Goal: Task Accomplishment & Management: Use online tool/utility

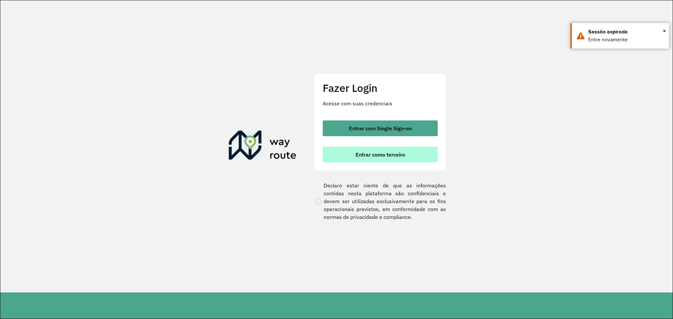
click at [386, 152] on span "Entrar como terceiro" at bounding box center [381, 154] width 50 height 5
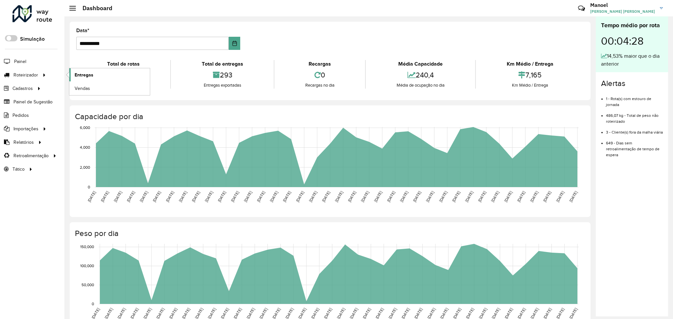
click at [84, 75] on span "Entregas" at bounding box center [84, 75] width 19 height 7
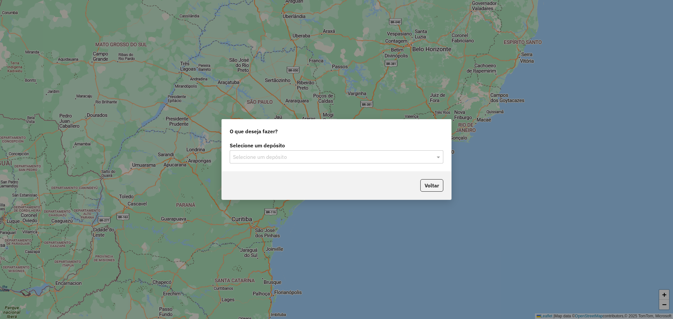
click at [276, 153] on input "text" at bounding box center [330, 157] width 194 height 8
click at [274, 177] on div "DISFROTA" at bounding box center [336, 176] width 213 height 11
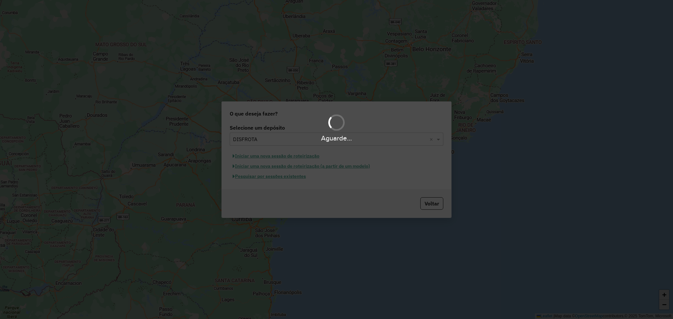
click at [274, 177] on div "Aguarde..." at bounding box center [336, 159] width 673 height 319
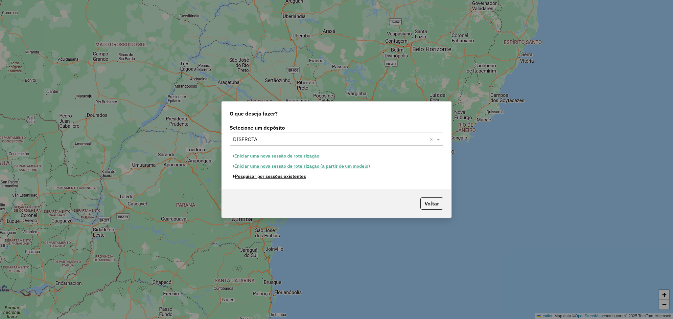
click at [274, 177] on button "Pesquisar por sessões existentes" at bounding box center [269, 177] width 79 height 10
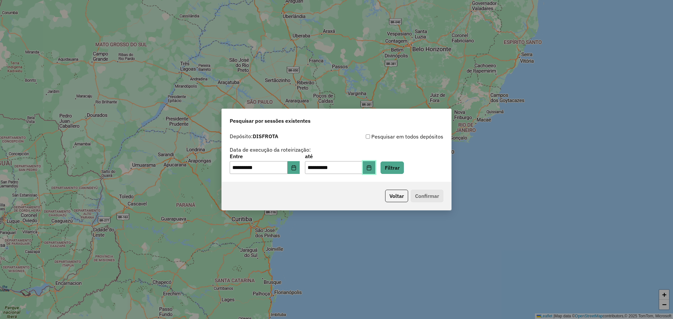
click at [371, 169] on icon "Choose Date" at bounding box center [369, 167] width 4 height 5
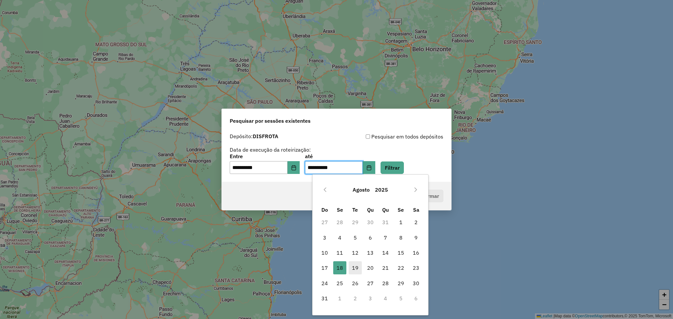
click at [351, 267] on span "19" at bounding box center [355, 268] width 13 height 13
type input "**********"
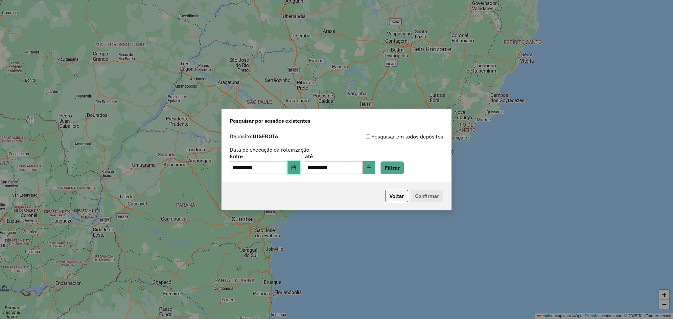
click at [300, 173] on button "Choose Date" at bounding box center [293, 167] width 12 height 13
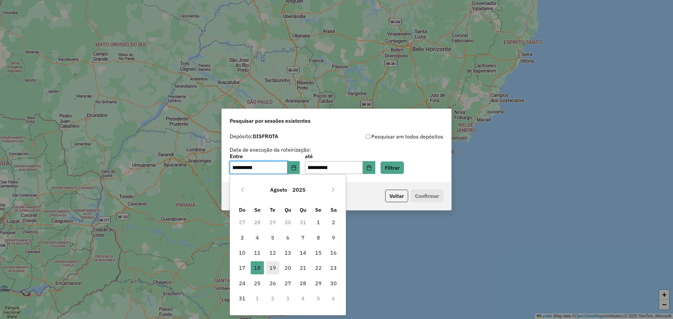
click at [274, 264] on span "19" at bounding box center [272, 268] width 13 height 13
type input "**********"
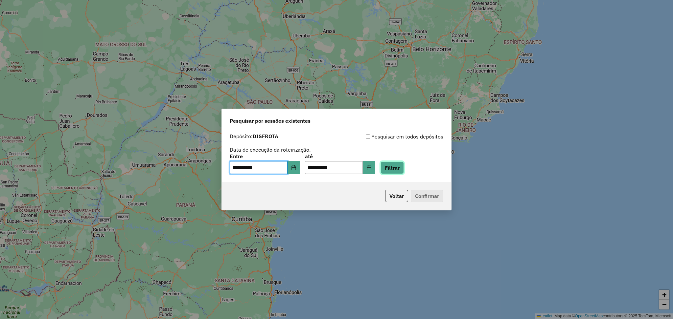
click at [404, 166] on button "Filtrar" at bounding box center [391, 168] width 23 height 12
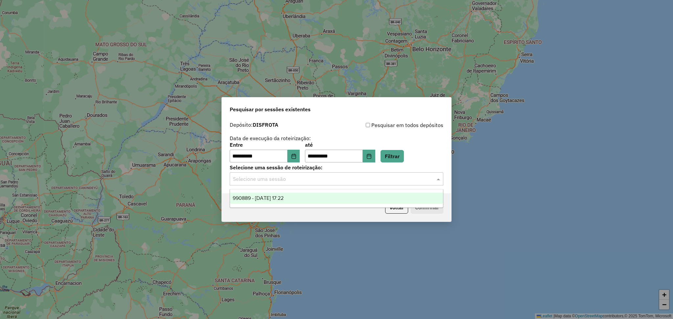
click at [294, 182] on input "text" at bounding box center [330, 179] width 194 height 8
click at [284, 200] on span "990889 - 19/08/2025 17:22" at bounding box center [258, 198] width 51 height 6
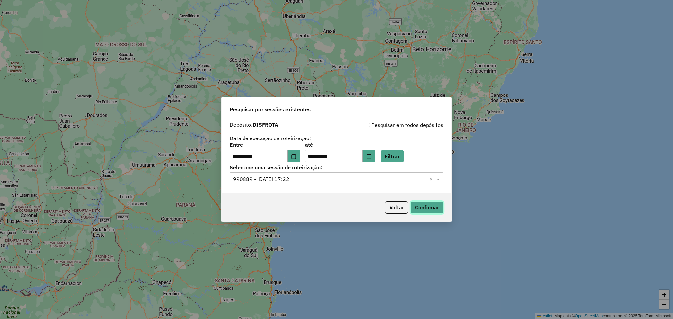
click at [419, 208] on button "Confirmar" at bounding box center [427, 207] width 33 height 12
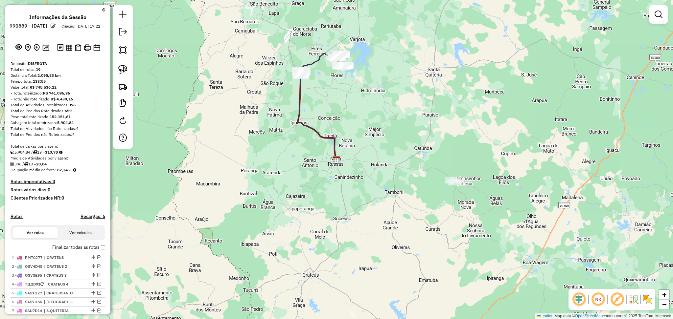
scroll to position [87, 0]
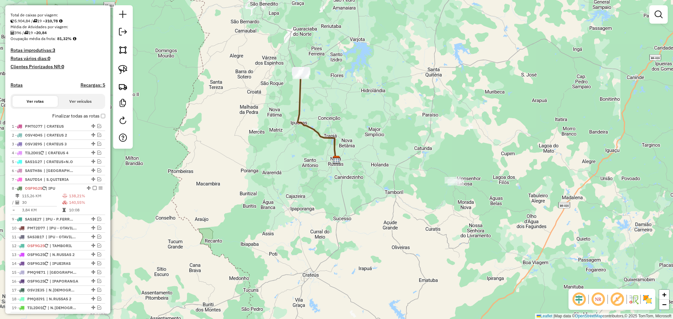
click at [104, 122] on div "Depósito: DISFROTA Total de rotas: 19 Distância Total: 2.095,83 km Tempo total:…" at bounding box center [58, 126] width 100 height 395
click at [103, 123] on div "Depósito: DISFROTA Total de rotas: 19 Distância Total: 2.095,83 km Tempo total:…" at bounding box center [58, 126] width 100 height 395
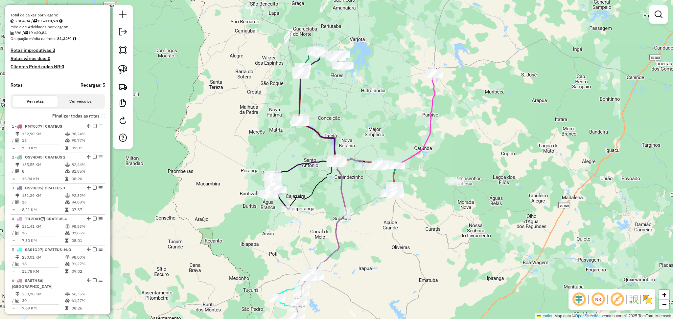
drag, startPoint x: 583, startPoint y: 302, endPoint x: 551, endPoint y: 288, distance: 34.0
click at [583, 302] on em at bounding box center [579, 300] width 16 height 16
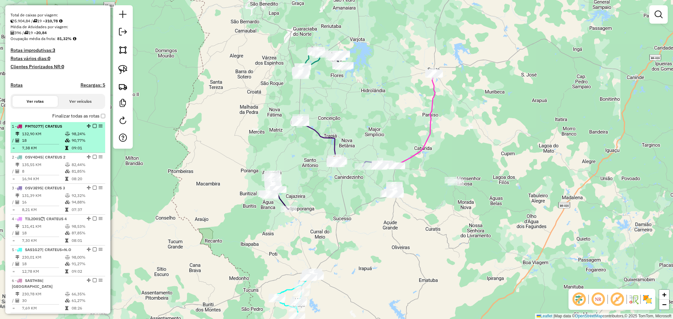
click at [38, 136] on li "1 - PMT0J77 | CRATEUS 132,90 KM 98,24% / 18 90,77% = 7,38 KM 09:01" at bounding box center [58, 137] width 95 height 31
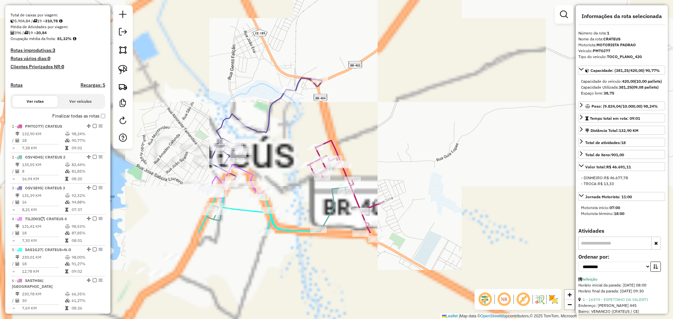
drag, startPoint x: 296, startPoint y: 271, endPoint x: 288, endPoint y: 149, distance: 122.2
click at [288, 149] on div "Janela de atendimento Grade de atendimento Capacidade Transportadoras Veículos …" at bounding box center [336, 159] width 673 height 319
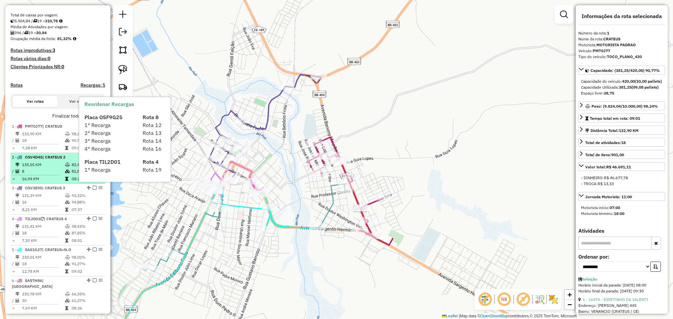
click at [53, 168] on td "135,55 KM" at bounding box center [43, 165] width 43 height 7
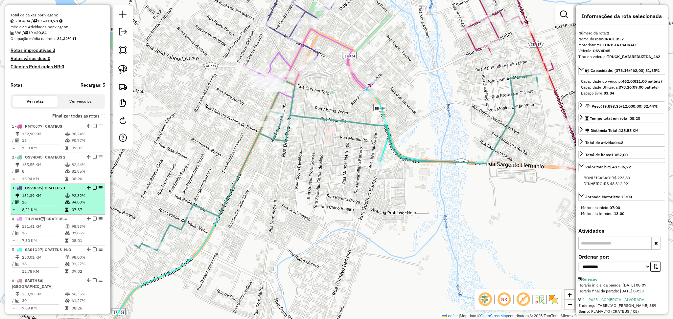
click at [56, 206] on td "16" at bounding box center [43, 202] width 43 height 7
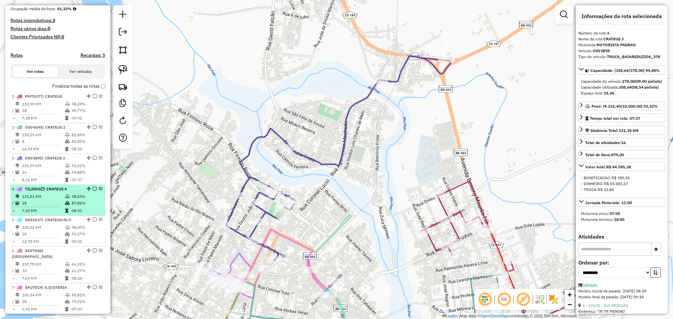
scroll to position [175, 0]
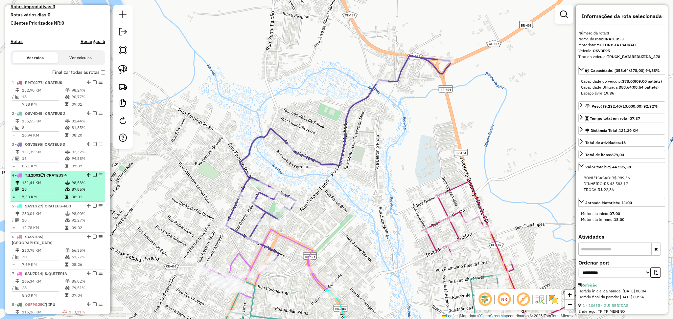
click at [51, 186] on td "131,41 KM" at bounding box center [43, 183] width 43 height 7
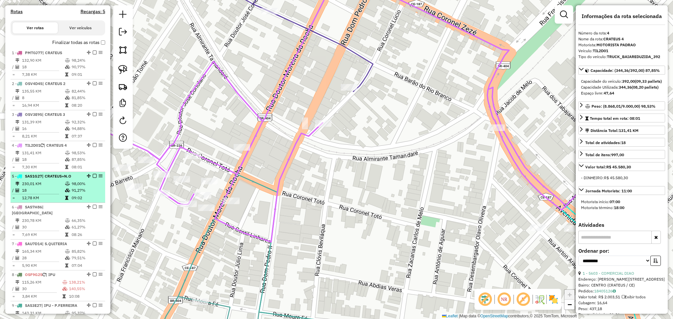
scroll to position [219, 0]
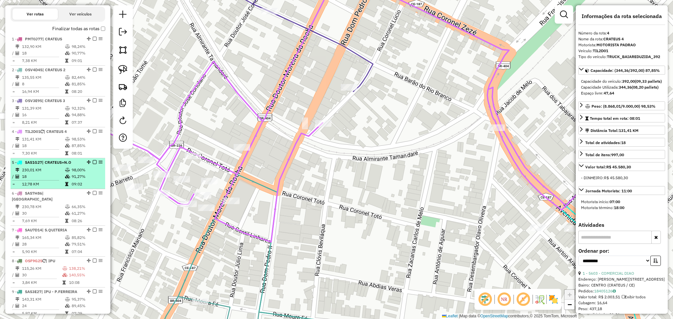
click at [51, 179] on td "18" at bounding box center [43, 176] width 43 height 7
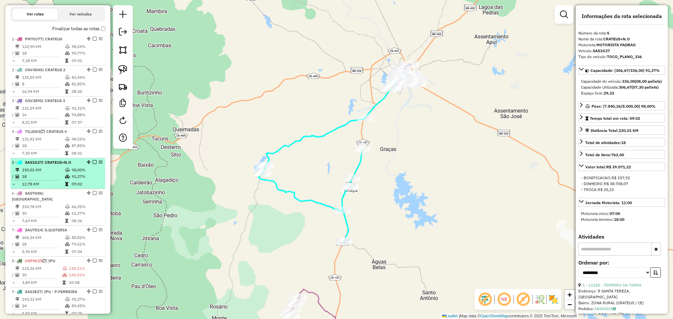
scroll to position [263, 0]
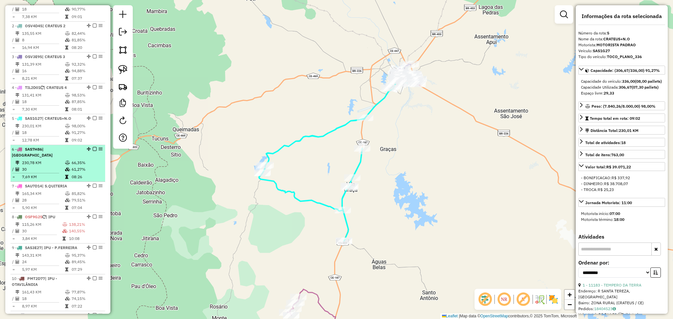
click at [51, 171] on td "30" at bounding box center [43, 169] width 43 height 7
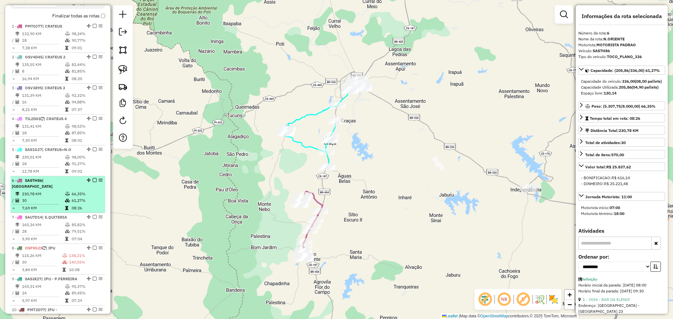
scroll to position [219, 0]
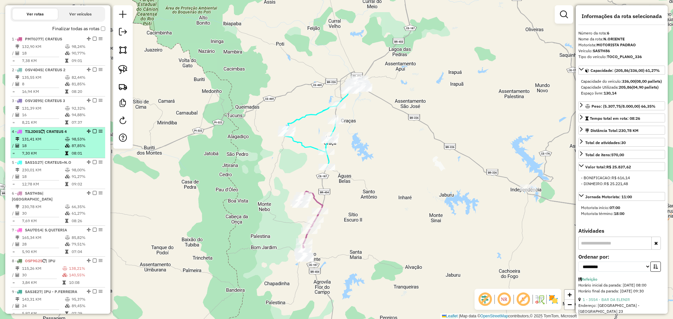
click at [51, 143] on td "131,41 KM" at bounding box center [43, 139] width 43 height 7
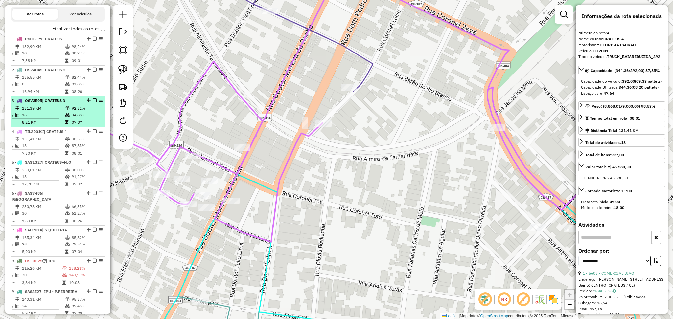
click at [38, 103] on span "OSV3E95" at bounding box center [33, 100] width 17 height 5
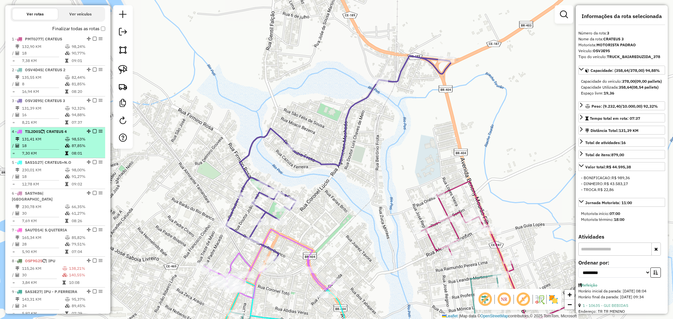
click at [50, 134] on span "| CRATEUS 4" at bounding box center [55, 131] width 23 height 5
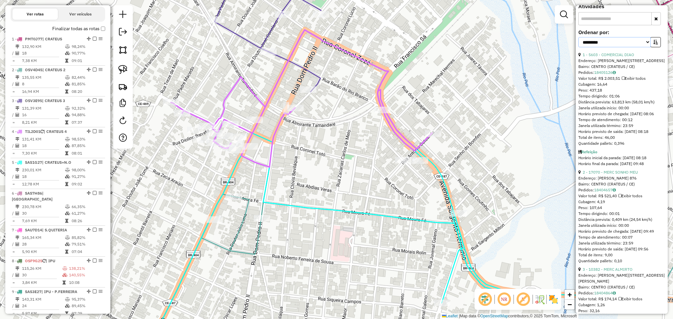
click at [621, 47] on select "**********" at bounding box center [614, 42] width 72 height 10
select select "*********"
click at [578, 47] on select "**********" at bounding box center [614, 42] width 72 height 10
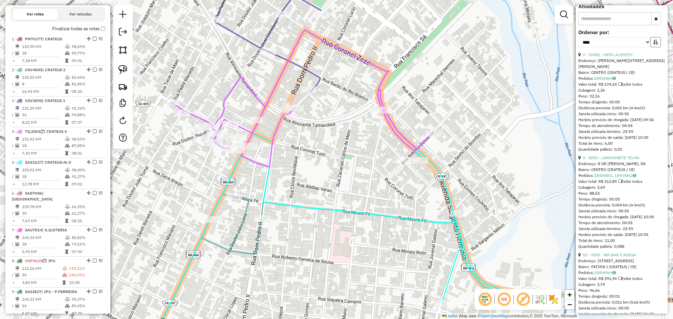
click at [653, 44] on icon "button" at bounding box center [655, 42] width 5 height 5
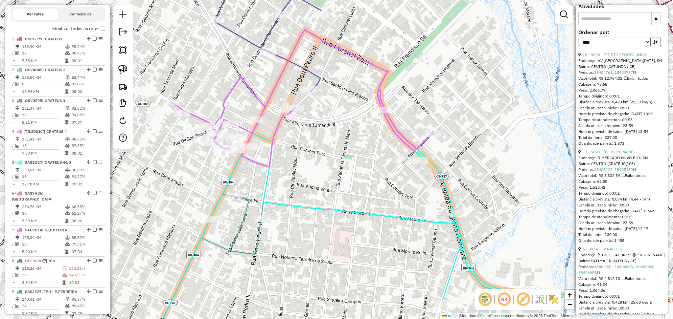
click at [656, 47] on button "button" at bounding box center [655, 42] width 11 height 10
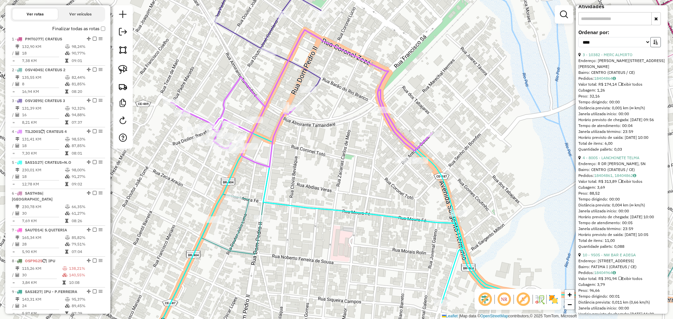
click at [655, 47] on button "button" at bounding box center [655, 42] width 11 height 10
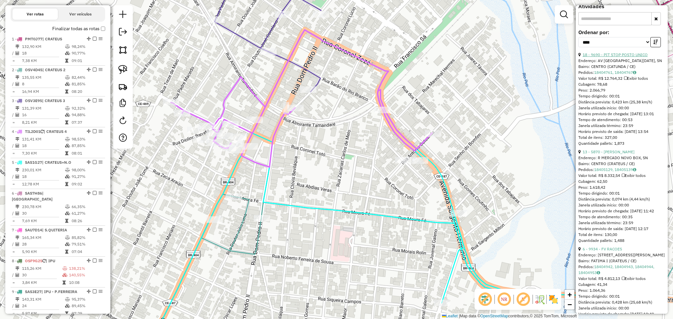
scroll to position [0, 0]
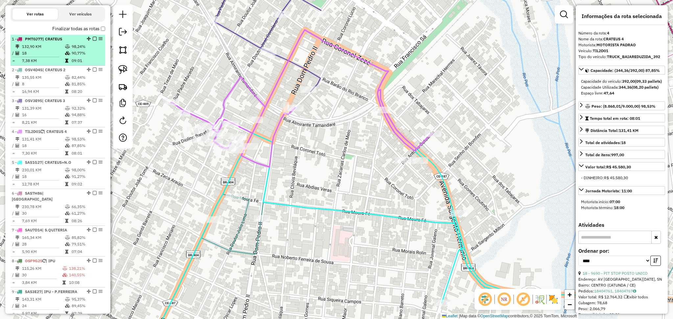
click at [44, 57] on td "18" at bounding box center [43, 53] width 43 height 7
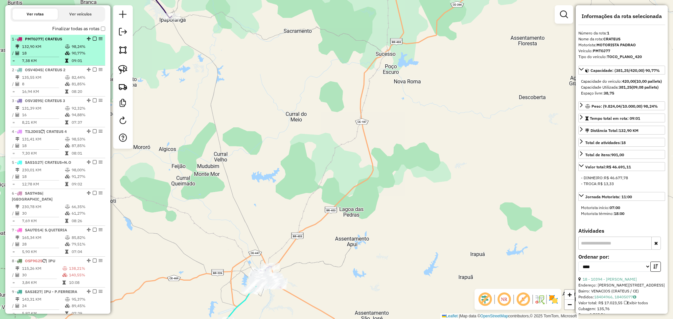
click at [51, 57] on td "18" at bounding box center [43, 53] width 43 height 7
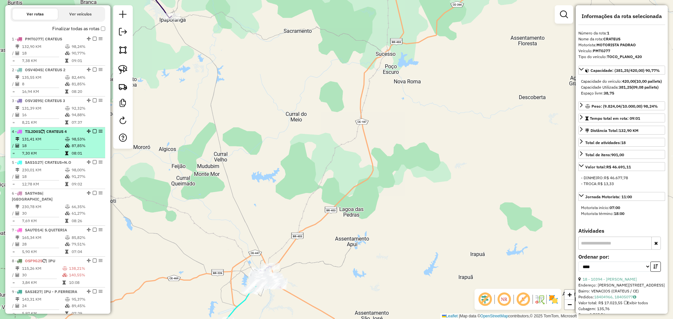
click at [53, 148] on td "18" at bounding box center [43, 146] width 43 height 7
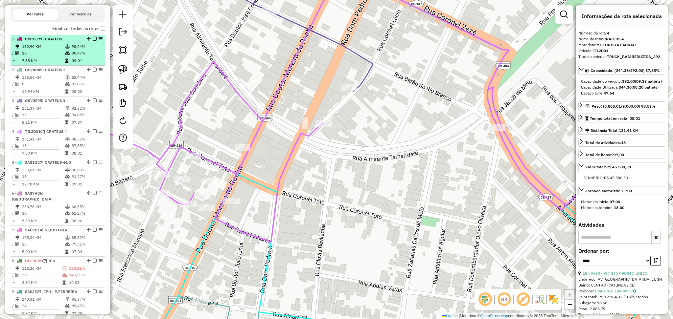
click at [57, 57] on td "18" at bounding box center [43, 53] width 43 height 7
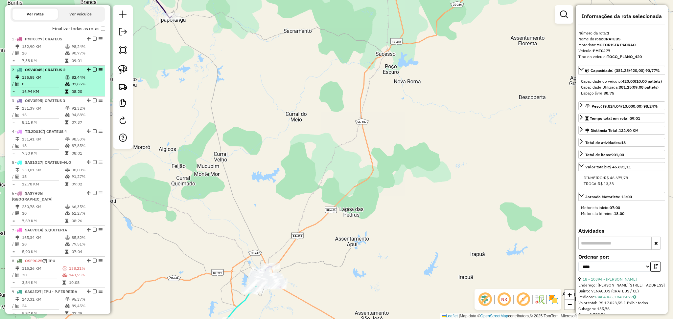
click at [51, 88] on hr at bounding box center [35, 88] width 47 height 0
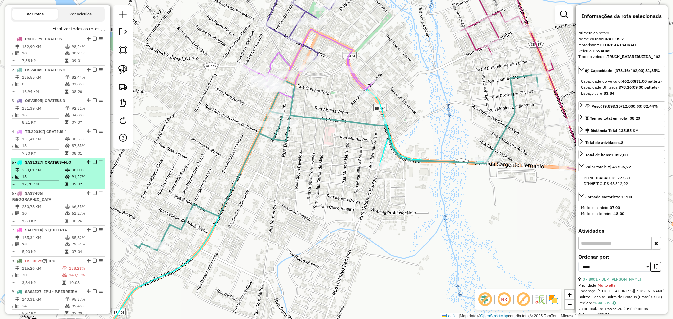
click at [41, 165] on span "SAS1G27" at bounding box center [33, 162] width 17 height 5
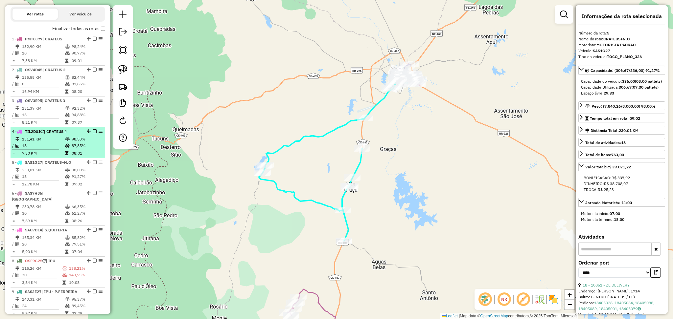
click at [43, 149] on td "18" at bounding box center [43, 146] width 43 height 7
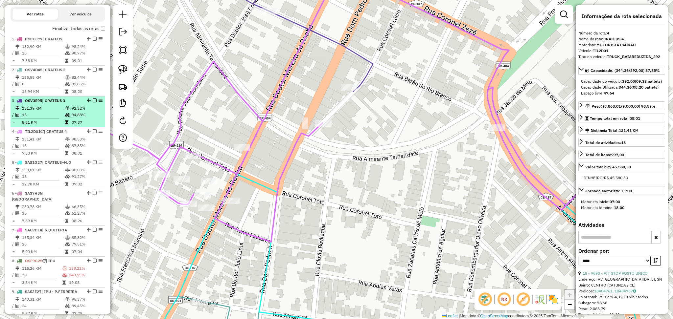
click at [56, 117] on td "16" at bounding box center [43, 115] width 43 height 7
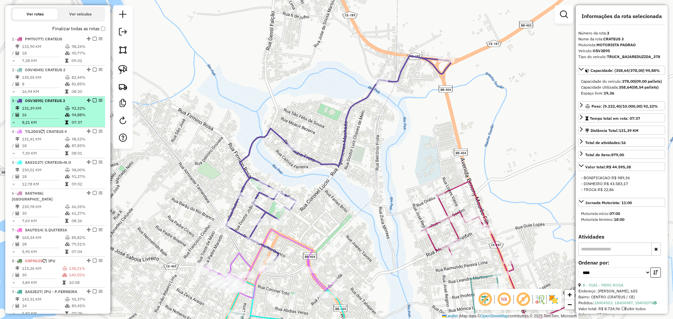
scroll to position [307, 0]
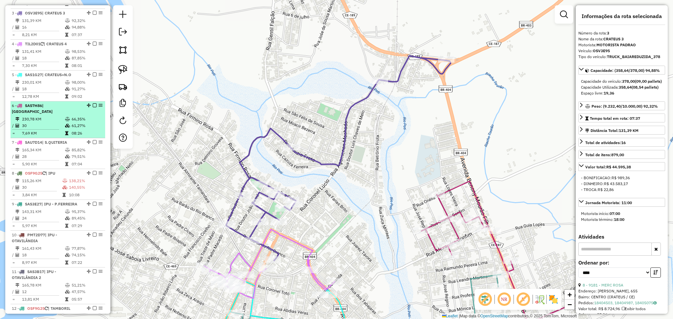
click at [51, 122] on td "230,78 KM" at bounding box center [43, 119] width 43 height 7
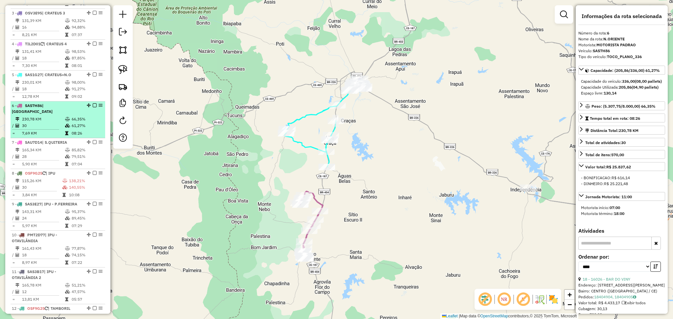
click at [54, 119] on td "230,78 KM" at bounding box center [43, 119] width 43 height 7
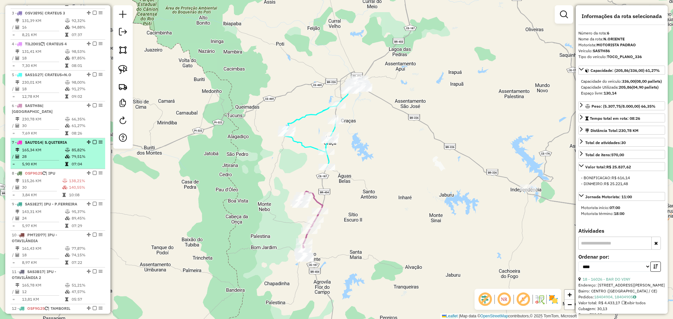
click at [50, 151] on td "165,34 KM" at bounding box center [43, 150] width 43 height 7
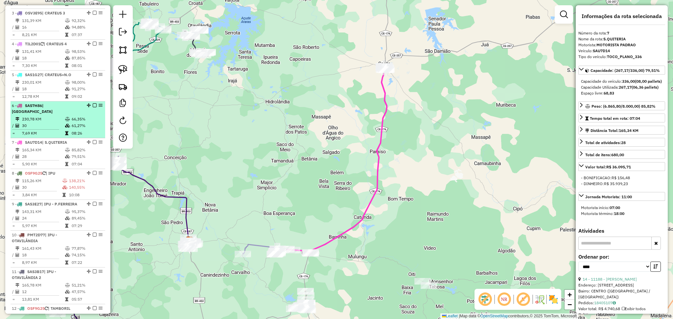
click at [44, 124] on td "30" at bounding box center [43, 126] width 43 height 7
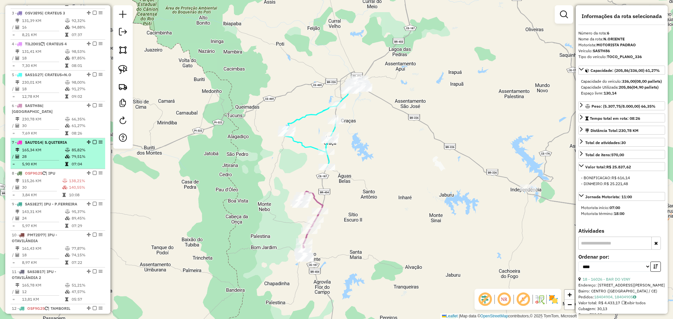
click at [44, 159] on td "28" at bounding box center [43, 156] width 43 height 7
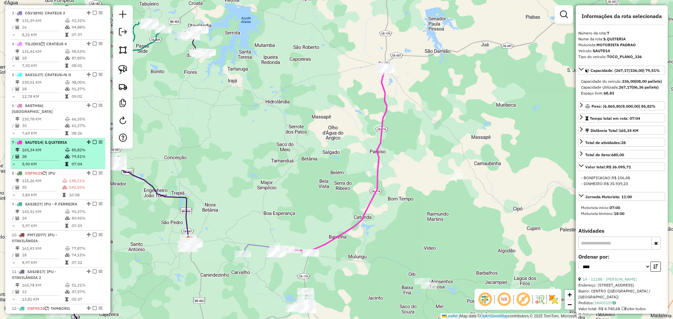
scroll to position [350, 0]
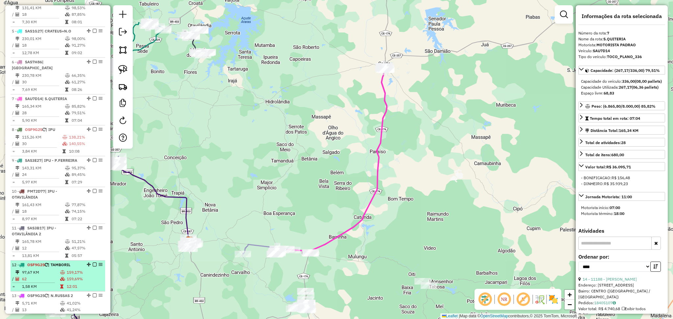
click at [47, 279] on td "62" at bounding box center [41, 279] width 38 height 7
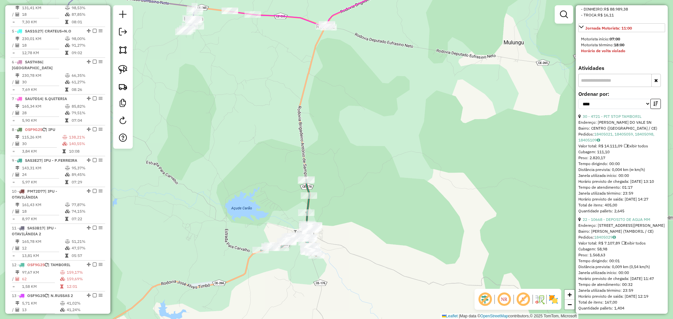
scroll to position [175, 0]
click at [626, 119] on link "30 - 4721 - PIT STOP TAMBORIL" at bounding box center [612, 116] width 59 height 5
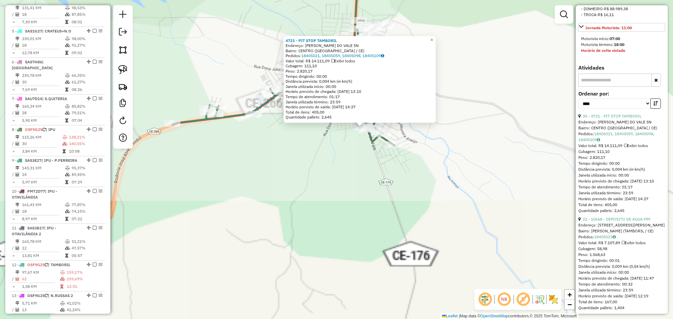
click at [339, 153] on div "4721 - PIT STOP TAMBORIL Endereço: VICENTE ALVES DO VALE SN Bairro: CENTRO (TAM…" at bounding box center [336, 159] width 673 height 319
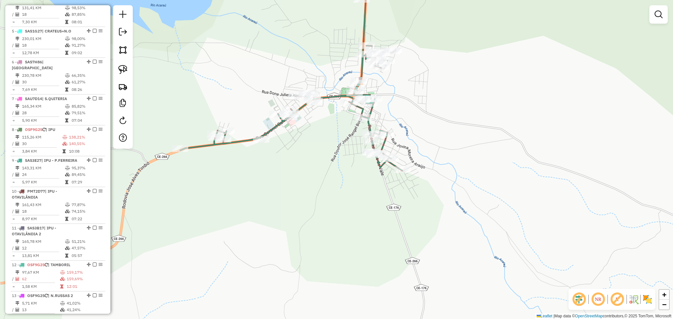
drag, startPoint x: 341, startPoint y: 107, endPoint x: 349, endPoint y: 133, distance: 26.5
click at [349, 133] on div "Janela de atendimento Grade de atendimento Capacidade Transportadoras Veículos …" at bounding box center [336, 159] width 673 height 319
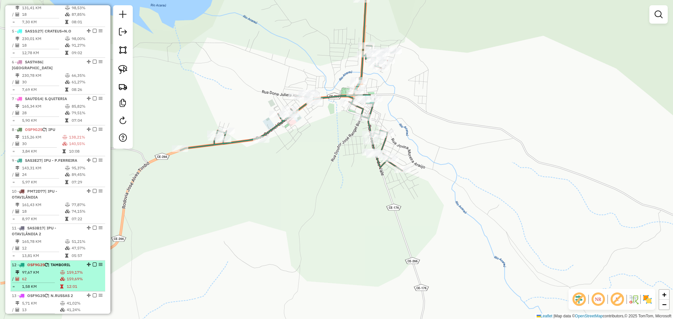
click at [57, 270] on td "97,67 KM" at bounding box center [41, 272] width 38 height 7
select select "*********"
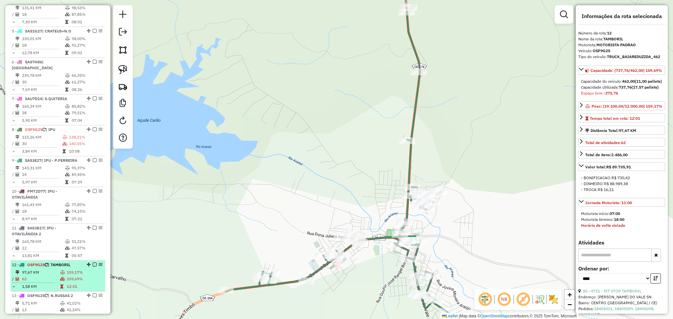
click at [57, 270] on td "97,67 KM" at bounding box center [41, 272] width 38 height 7
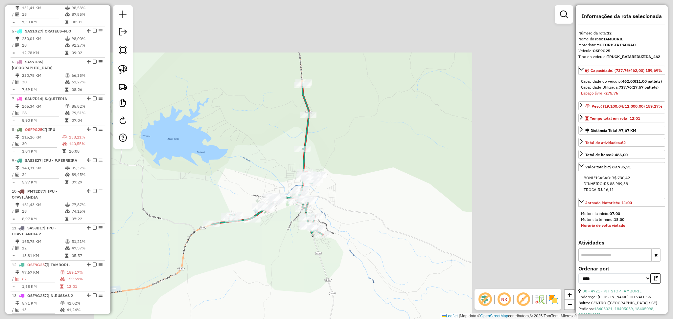
click at [253, 178] on div "Janela de atendimento Grade de atendimento Capacidade Transportadoras Veículos …" at bounding box center [336, 159] width 673 height 319
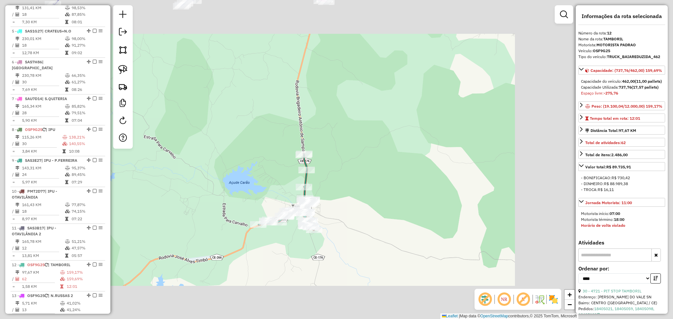
click at [303, 178] on div "Janela de atendimento Grade de atendimento Capacidade Transportadoras Veículos …" at bounding box center [336, 159] width 673 height 319
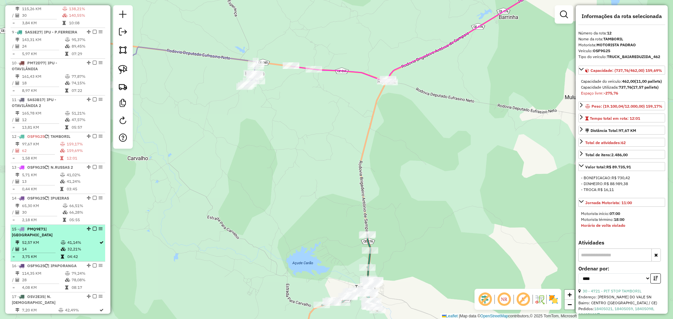
scroll to position [526, 0]
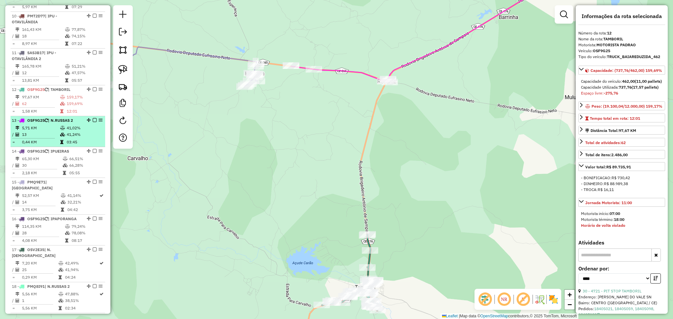
click at [43, 133] on td "13" at bounding box center [41, 134] width 38 height 7
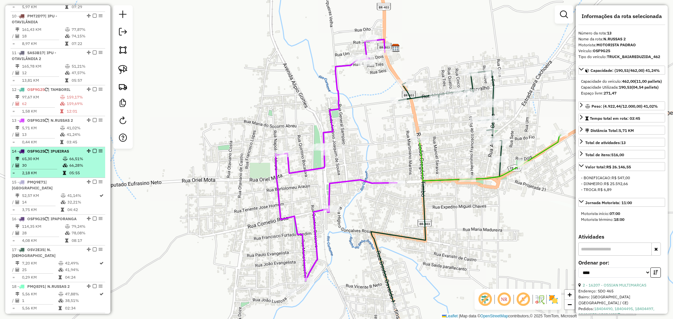
click at [56, 158] on td "65,30 KM" at bounding box center [42, 159] width 41 height 7
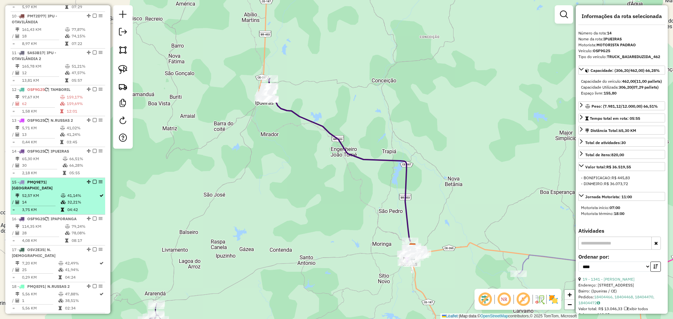
click at [62, 199] on td at bounding box center [63, 202] width 7 height 7
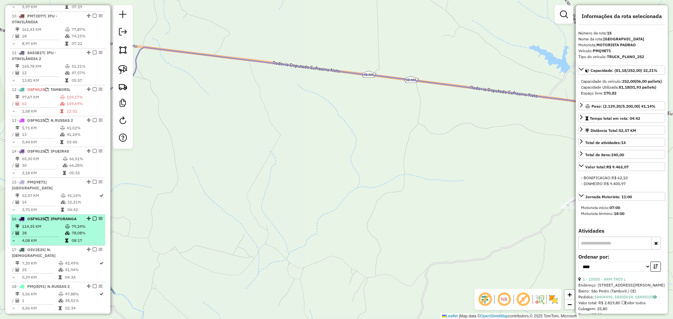
click at [53, 223] on td "114,35 KM" at bounding box center [43, 226] width 43 height 7
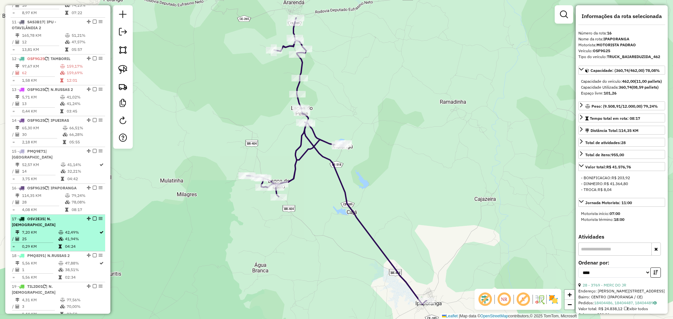
scroll to position [569, 0]
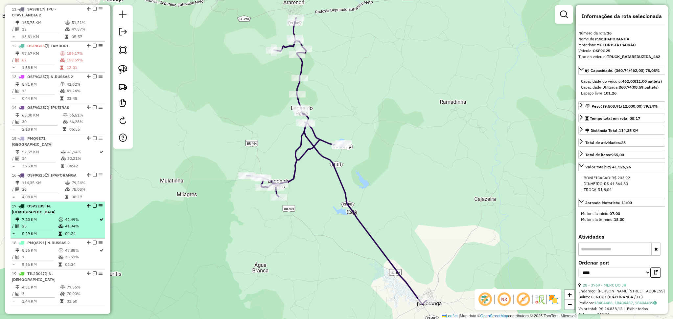
click at [56, 223] on td "25" at bounding box center [40, 226] width 36 height 7
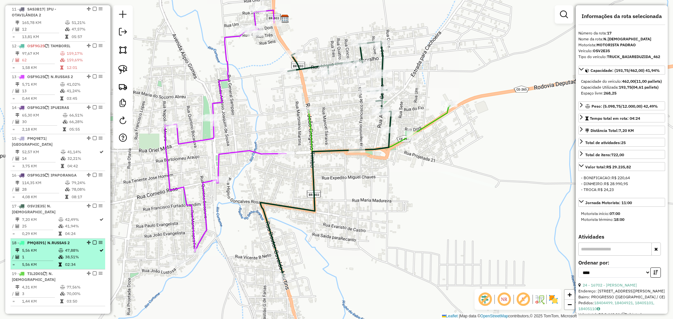
click at [51, 254] on td "1" at bounding box center [40, 257] width 36 height 7
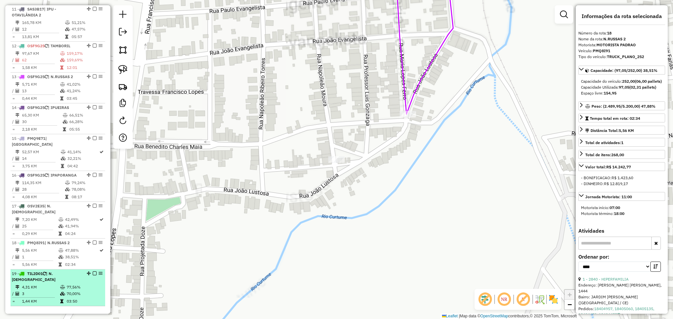
click at [55, 284] on td "4,31 KM" at bounding box center [41, 287] width 38 height 7
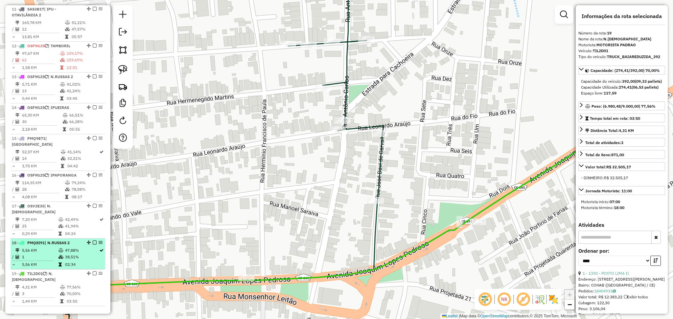
click at [61, 255] on icon at bounding box center [60, 257] width 5 height 4
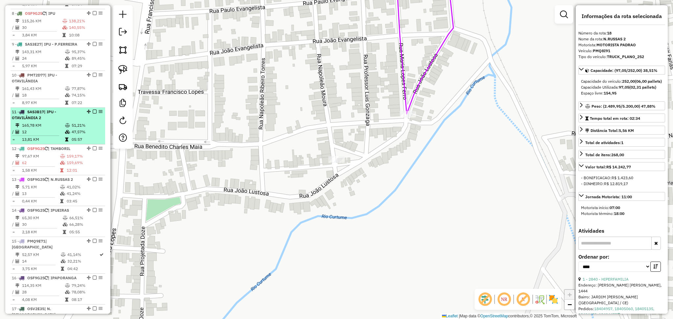
scroll to position [482, 0]
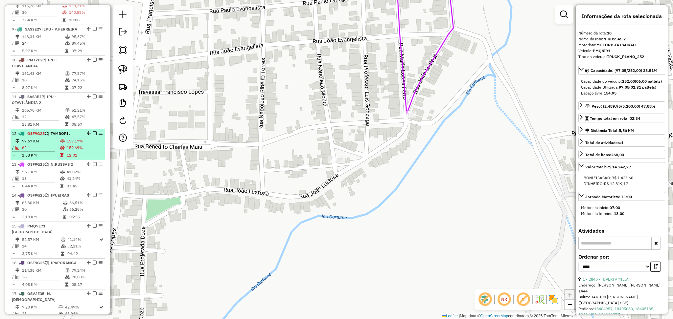
click at [51, 141] on td "97,67 KM" at bounding box center [41, 141] width 38 height 7
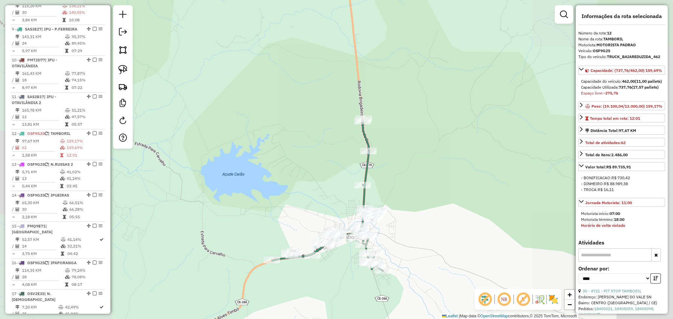
click at [324, 152] on div "Janela de atendimento Grade de atendimento Capacidade Transportadoras Veículos …" at bounding box center [336, 159] width 673 height 319
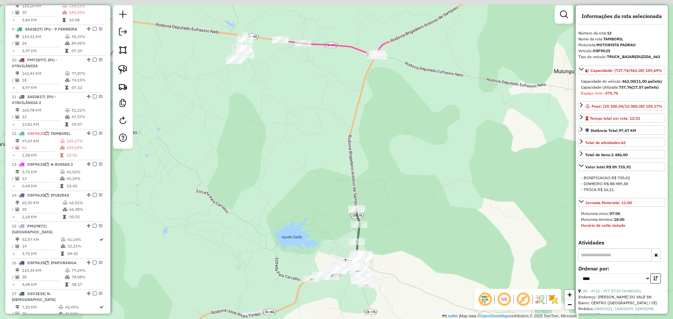
drag, startPoint x: 316, startPoint y: 107, endPoint x: 329, endPoint y: 181, distance: 74.4
click at [329, 181] on div "Janela de atendimento Grade de atendimento Capacidade Transportadoras Veículos …" at bounding box center [336, 159] width 673 height 319
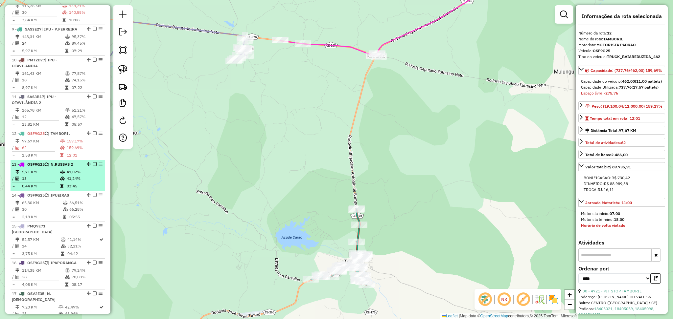
click at [50, 179] on td "13" at bounding box center [41, 178] width 38 height 7
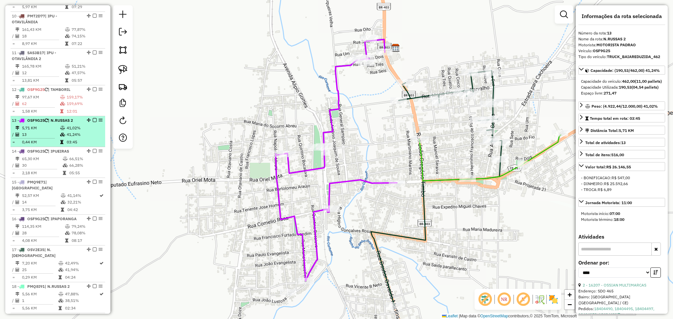
scroll to position [569, 0]
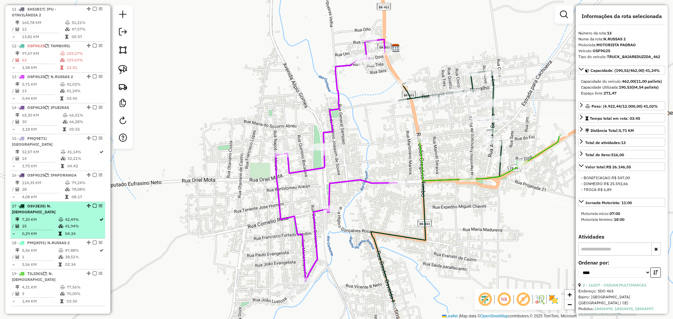
click at [53, 217] on td "7,20 KM" at bounding box center [40, 220] width 36 height 7
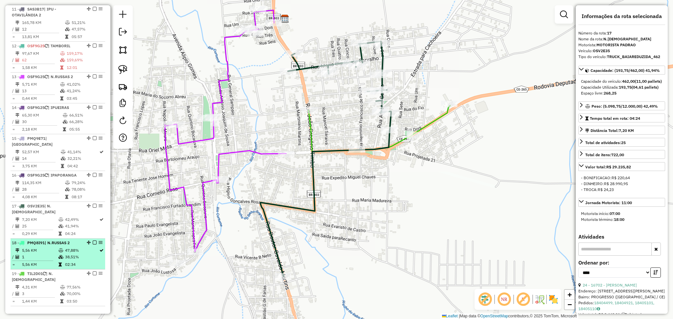
click at [45, 239] on li "18 - PMQ8I91 | N.RUSSAS 2 5,56 KM 47,88% / 1 38,51% = 5,56 KM 02:34" at bounding box center [58, 254] width 95 height 31
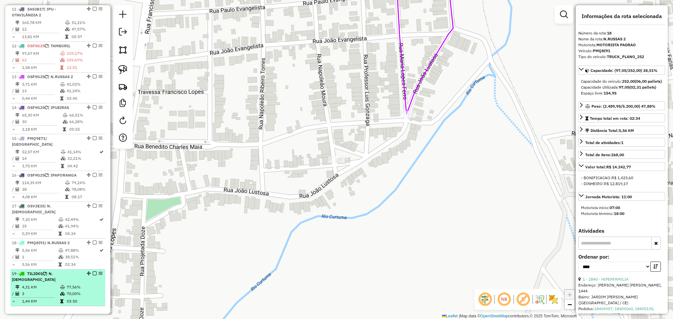
click at [43, 271] on span "TIL2D01" at bounding box center [34, 273] width 15 height 5
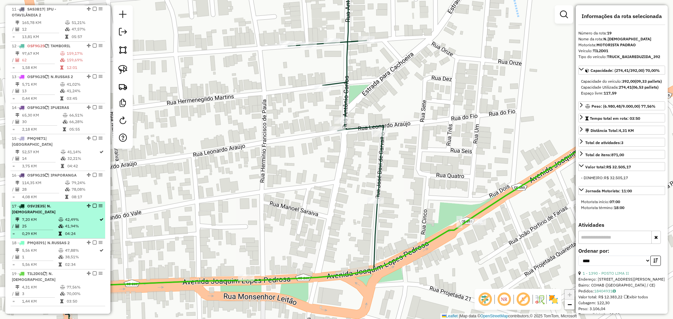
click at [56, 223] on td "25" at bounding box center [40, 226] width 36 height 7
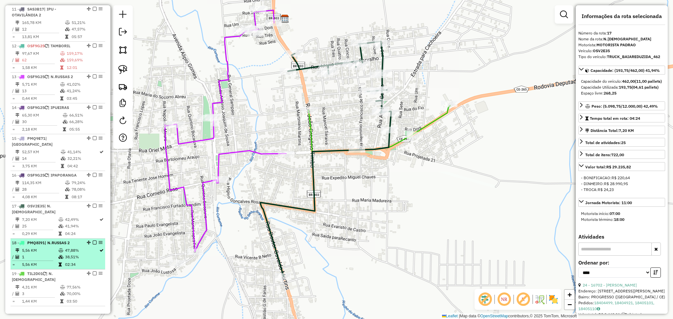
click at [53, 254] on td "1" at bounding box center [40, 257] width 36 height 7
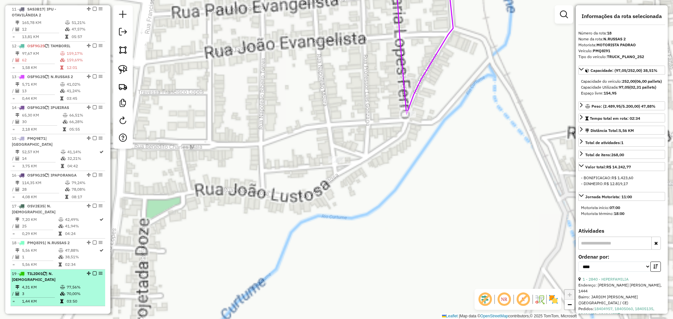
click at [49, 284] on td "4,31 KM" at bounding box center [41, 287] width 38 height 7
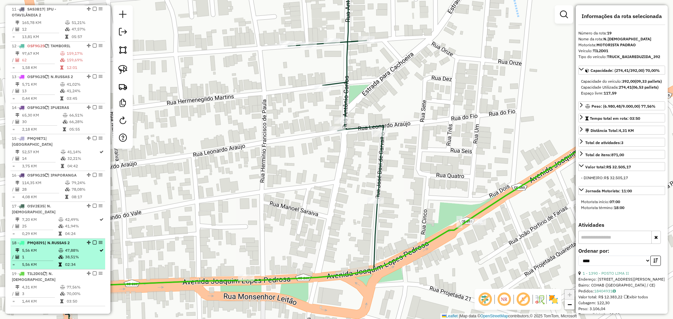
click at [45, 254] on td "1" at bounding box center [40, 257] width 36 height 7
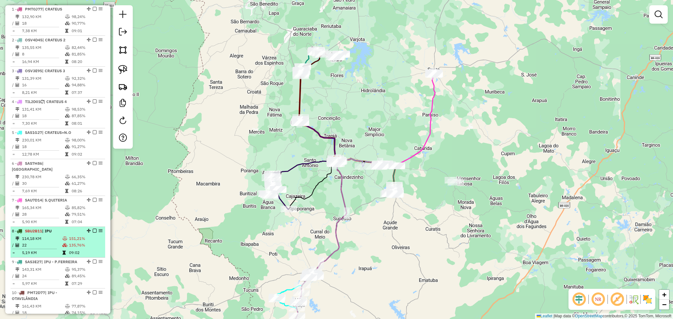
scroll to position [350, 0]
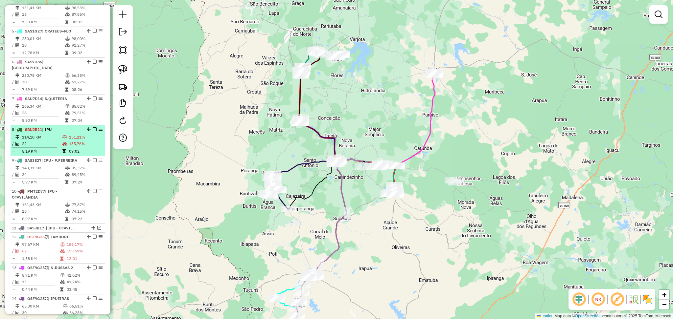
click at [36, 141] on td "22" at bounding box center [42, 144] width 40 height 7
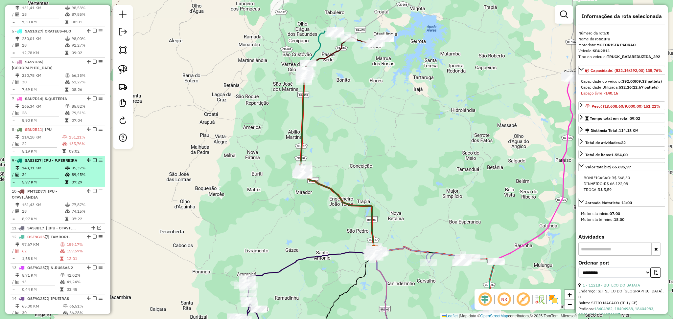
click at [43, 167] on td "143,31 KM" at bounding box center [43, 168] width 43 height 7
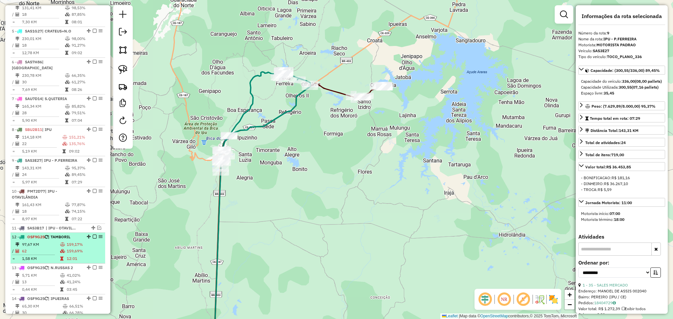
click at [62, 241] on td at bounding box center [63, 244] width 7 height 7
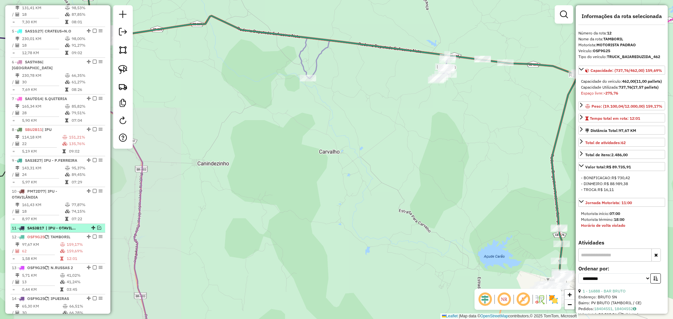
click at [64, 231] on span "| IPU - OTAVILÂNDIA 2" at bounding box center [61, 228] width 30 height 6
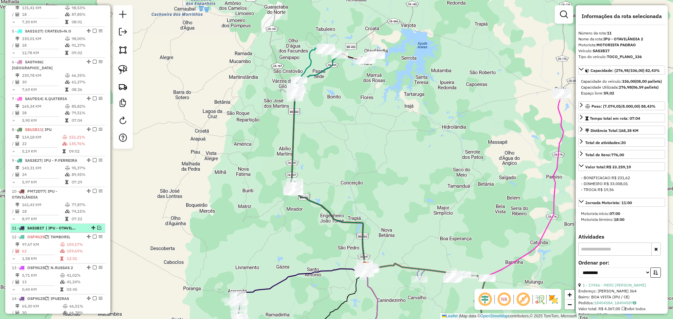
click at [97, 228] on em at bounding box center [99, 228] width 4 height 4
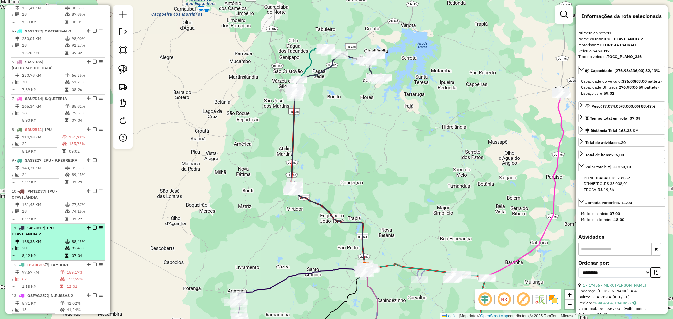
click at [47, 231] on div "11 - SAS3B17 | IPU - OTAVILÂNDIA 2" at bounding box center [47, 231] width 70 height 12
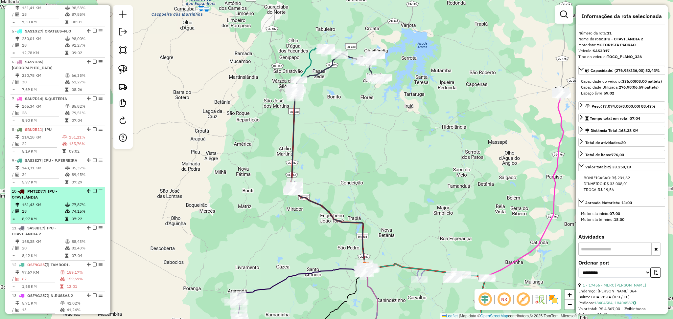
click at [46, 203] on td "161,43 KM" at bounding box center [43, 205] width 43 height 7
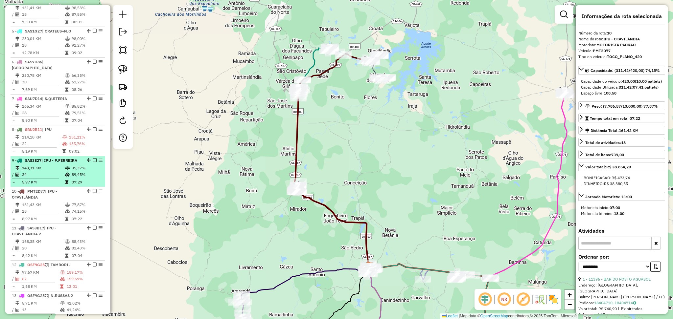
click at [51, 176] on td "24" at bounding box center [43, 175] width 43 height 7
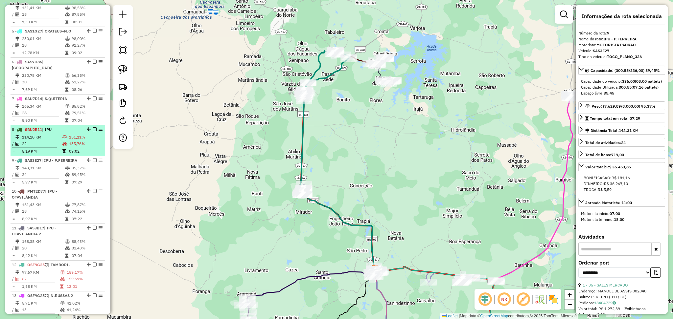
click at [52, 146] on td "22" at bounding box center [42, 144] width 40 height 7
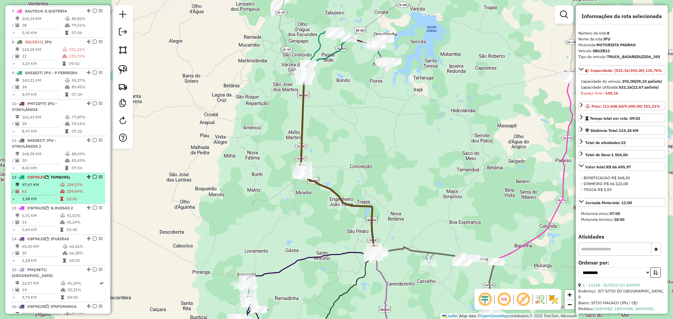
scroll to position [482, 0]
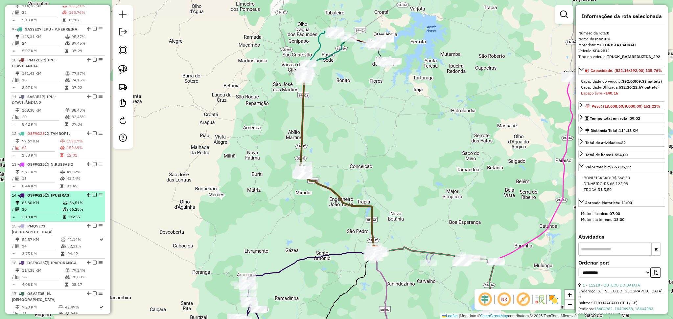
click at [46, 199] on li "14 - OSF9G25 | IPUEIRAS 65,30 KM 66,51% / 30 66,28% = 2,18 KM 05:55" at bounding box center [58, 206] width 95 height 31
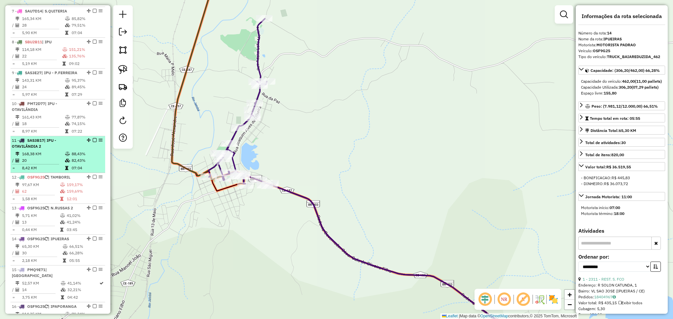
scroll to position [394, 0]
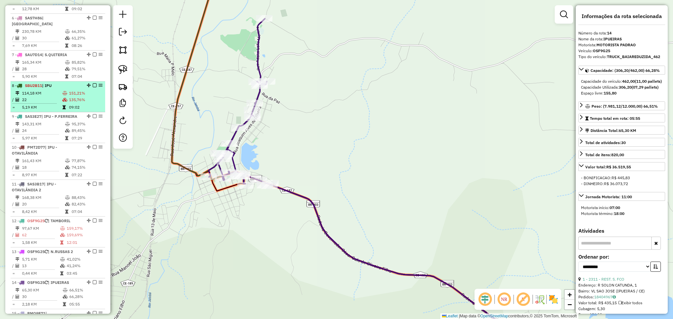
click at [38, 97] on td "22" at bounding box center [42, 100] width 40 height 7
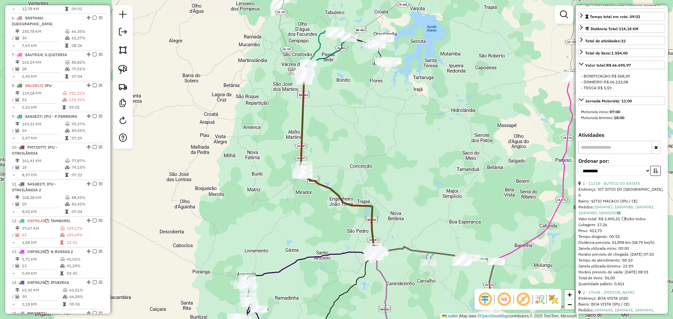
scroll to position [131, 0]
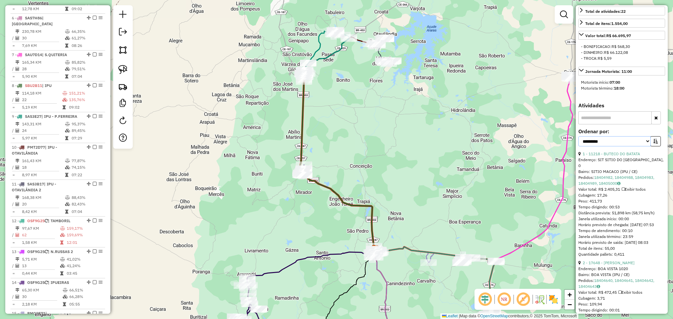
click at [643, 147] on select "**********" at bounding box center [614, 141] width 72 height 10
select select "*********"
click at [578, 147] on select "**********" at bounding box center [614, 141] width 72 height 10
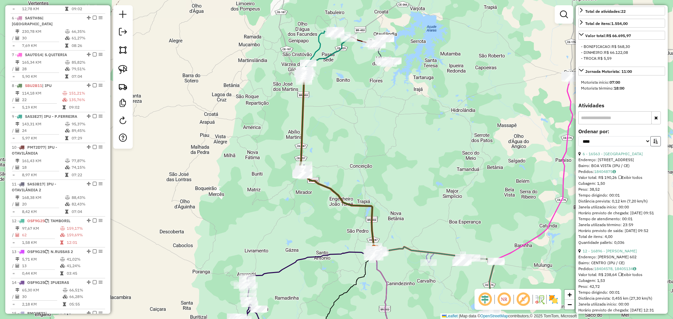
click at [653, 144] on icon "button" at bounding box center [655, 141] width 5 height 5
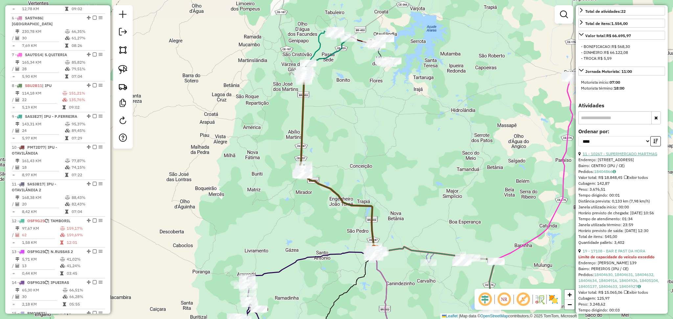
click at [633, 156] on link "11 - 10267 - SUPERMERCADO MARTMAG" at bounding box center [620, 153] width 75 height 5
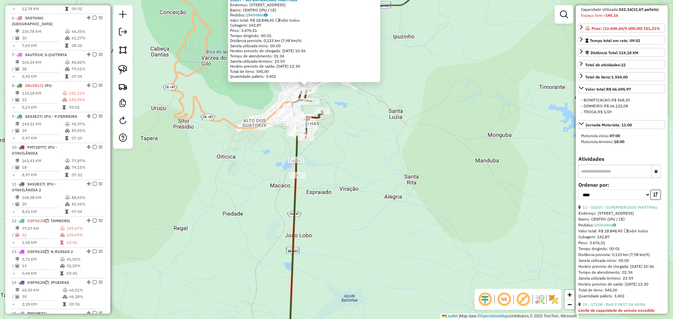
scroll to position [0, 0]
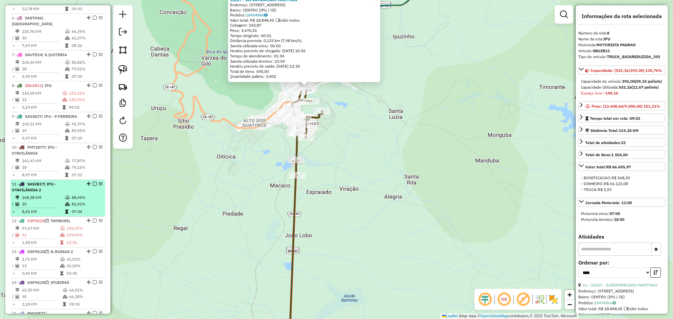
click at [34, 203] on td "20" at bounding box center [43, 204] width 43 height 7
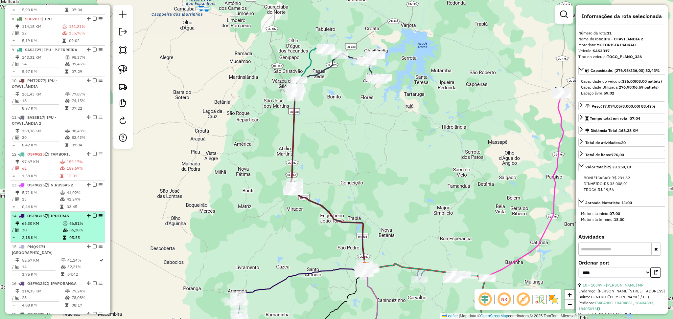
scroll to position [482, 0]
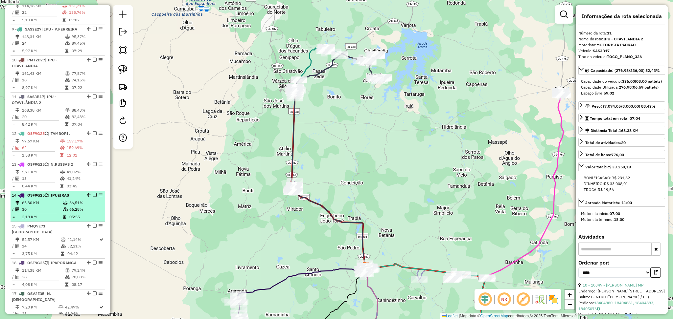
click at [48, 201] on td "65,30 KM" at bounding box center [42, 203] width 41 height 7
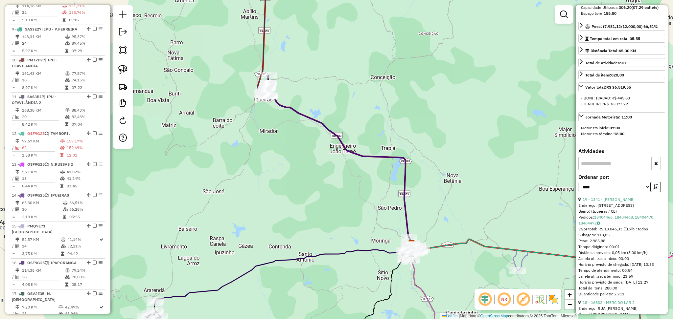
scroll to position [131, 0]
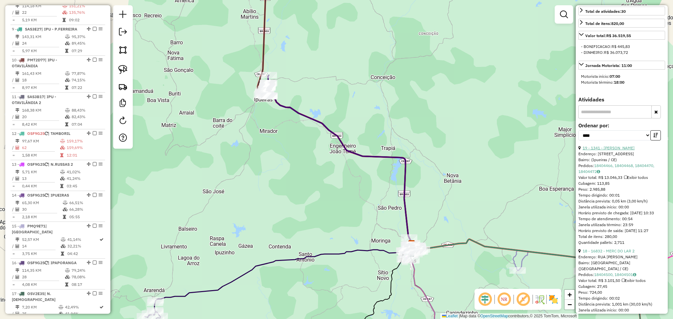
click at [618, 150] on link "19 - 1341 - IRMAOS CARVALHO" at bounding box center [609, 148] width 52 height 5
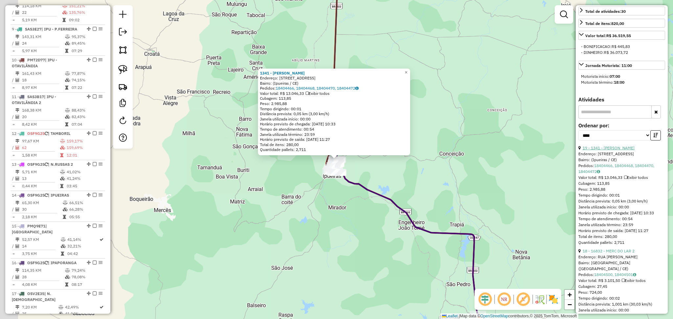
scroll to position [0, 0]
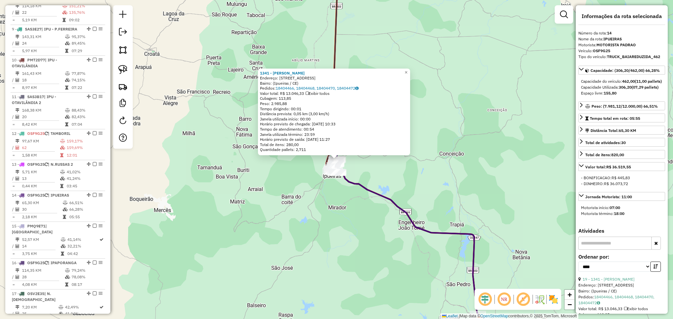
click at [395, 181] on div "1341 - IRMAOS CARVALHO Endereço: Rua Caranauba dos Lúcio, 60 Bairro: (Ipueiras …" at bounding box center [336, 159] width 673 height 319
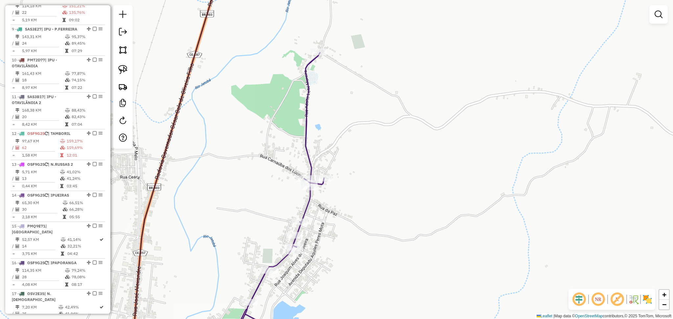
drag, startPoint x: 352, startPoint y: 113, endPoint x: 339, endPoint y: 143, distance: 32.3
click at [339, 143] on div "Janela de atendimento Grade de atendimento Capacidade Transportadoras Veículos …" at bounding box center [336, 159] width 673 height 319
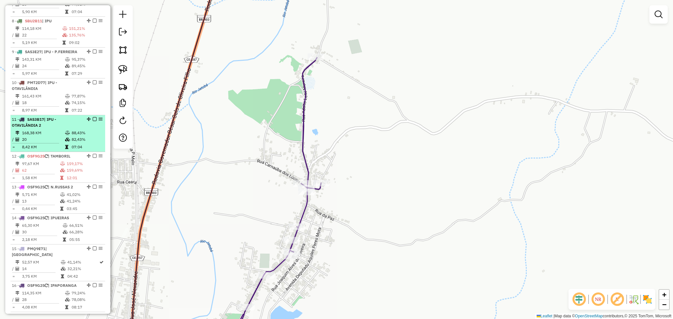
scroll to position [438, 0]
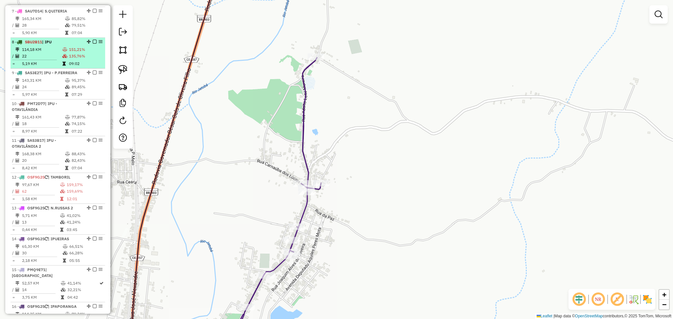
click at [53, 51] on td "114,18 KM" at bounding box center [42, 49] width 40 height 7
select select "*********"
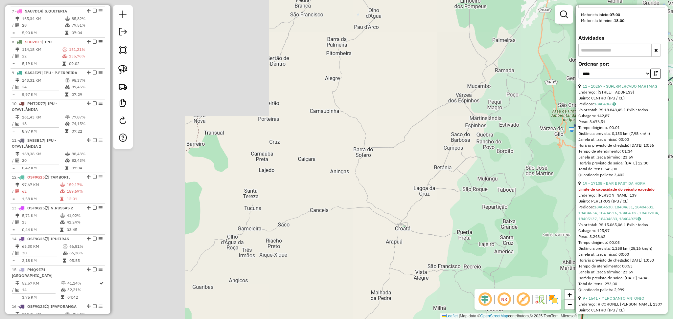
scroll to position [263, 0]
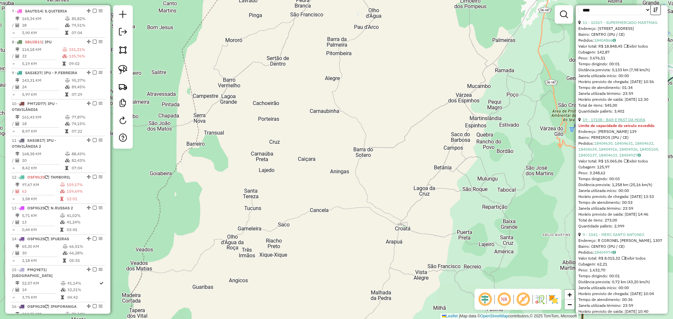
click at [628, 122] on link "19 - 17108 - BAR E PAST DA HORA" at bounding box center [614, 119] width 63 height 5
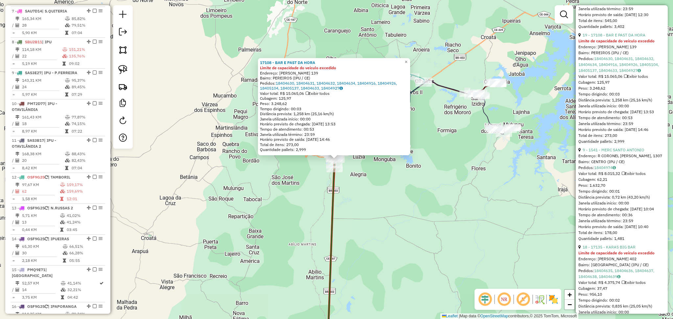
scroll to position [350, 0]
click at [623, 150] on link "9 - 1541 - MERC SANTO ANTONIO" at bounding box center [614, 147] width 62 height 5
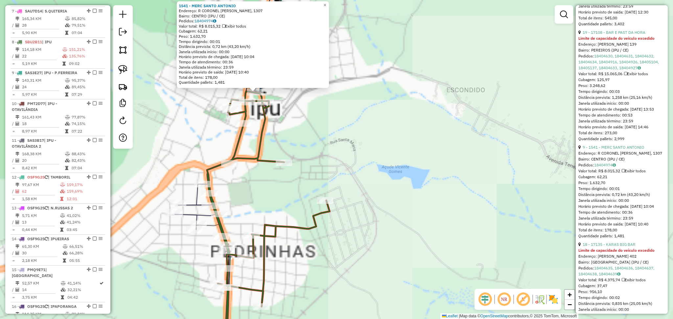
click at [311, 145] on div "1541 - MERC SANTO ANTONIO Endereço: R CORONEL FELIX, 1307 Bairro: CENTRO (IPU /…" at bounding box center [336, 159] width 673 height 319
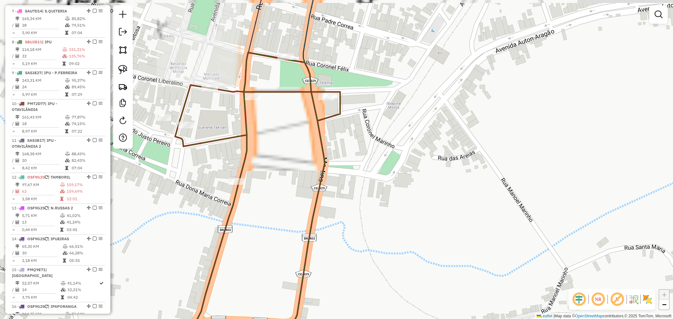
drag, startPoint x: 293, startPoint y: 92, endPoint x: 295, endPoint y: 123, distance: 31.6
click at [295, 123] on div "Janela de atendimento Grade de atendimento Capacidade Transportadoras Veículos …" at bounding box center [336, 159] width 673 height 319
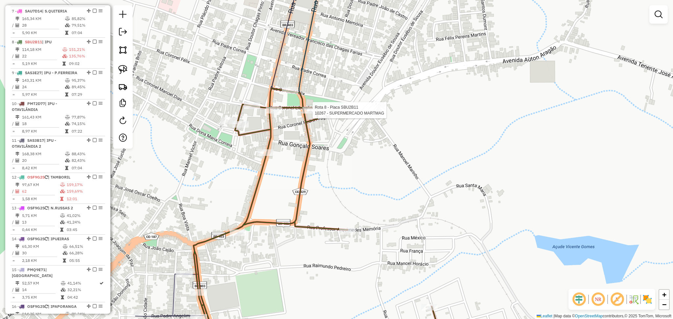
select select "*********"
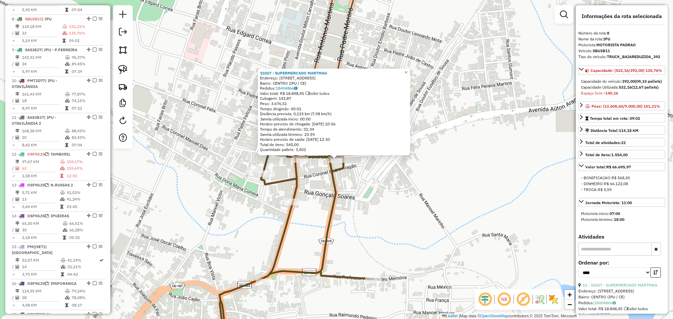
scroll to position [470, 0]
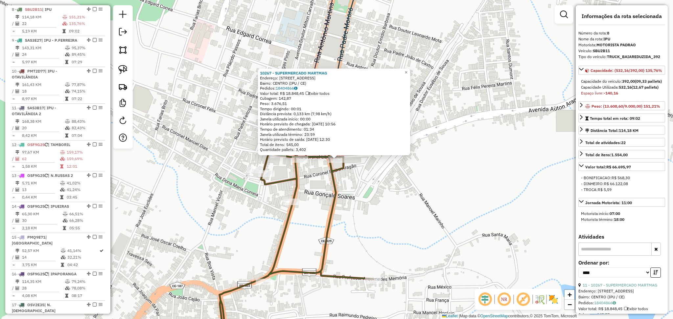
click at [326, 179] on div "Rota 8 - Placa SBU2B11 16972 - MERC O CARLINHOS 10267 - SUPERMERCADO MARTMAG En…" at bounding box center [336, 159] width 673 height 319
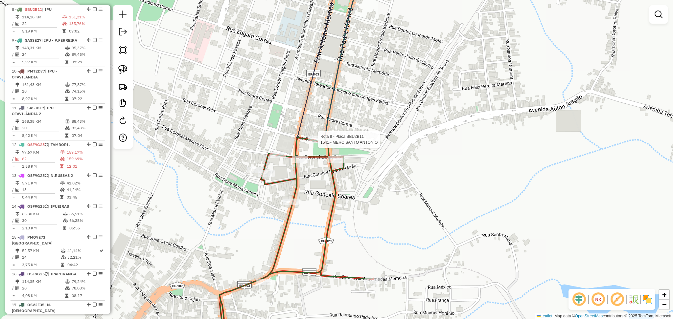
select select "*********"
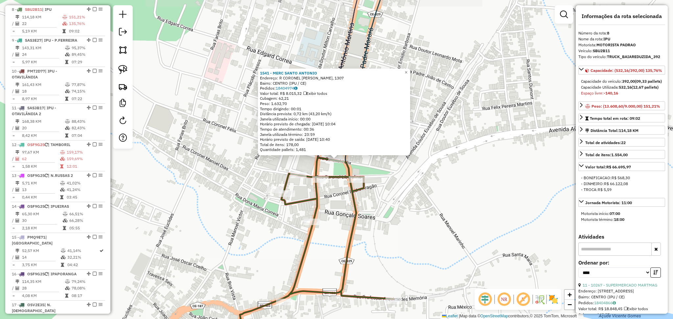
click at [329, 218] on div "1541 - MERC SANTO ANTONIO Endereço: R CORONEL FELIX, 1307 Bairro: CENTRO (IPU /…" at bounding box center [336, 159] width 673 height 319
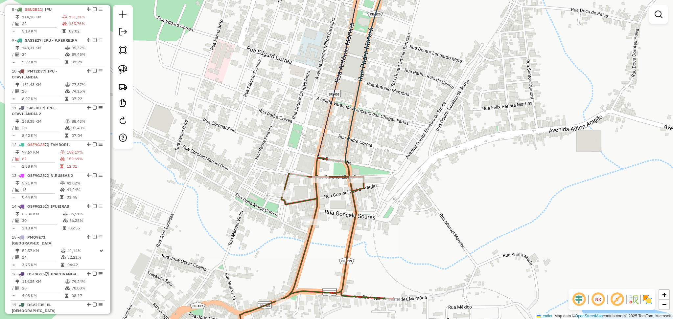
drag, startPoint x: 337, startPoint y: 260, endPoint x: 310, endPoint y: 137, distance: 126.0
click at [315, 152] on div "Janela de atendimento Grade de atendimento Capacidade Transportadoras Veículos …" at bounding box center [336, 159] width 673 height 319
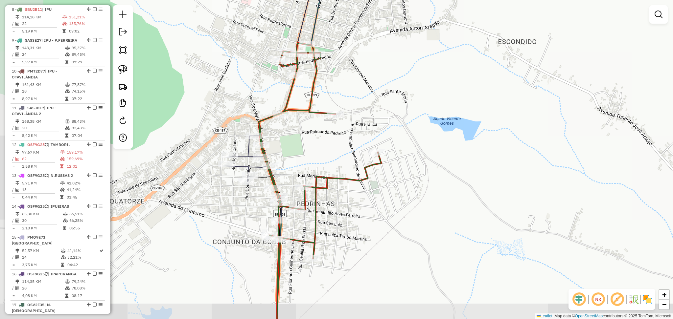
drag, startPoint x: 299, startPoint y: 181, endPoint x: 289, endPoint y: 117, distance: 64.4
click at [294, 132] on div "Janela de atendimento Grade de atendimento Capacidade Transportadoras Veículos …" at bounding box center [336, 159] width 673 height 319
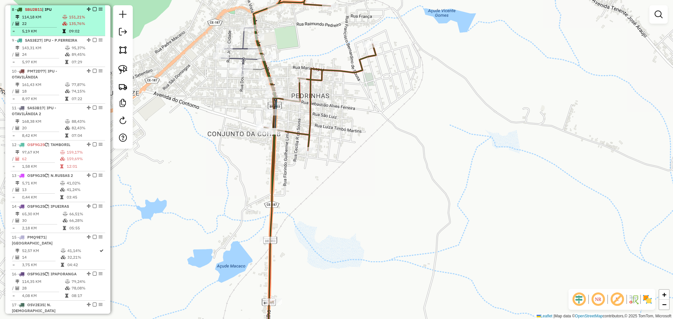
click at [41, 26] on td "22" at bounding box center [42, 23] width 40 height 7
select select "*********"
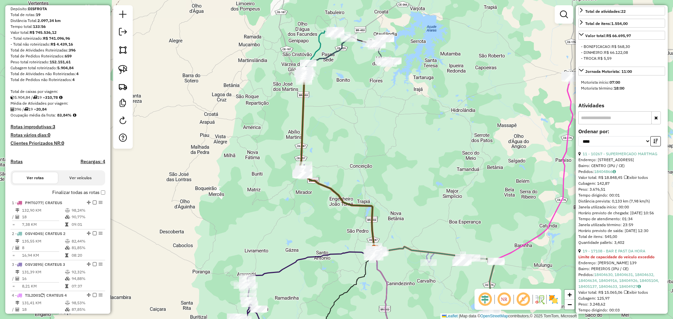
scroll to position [87, 0]
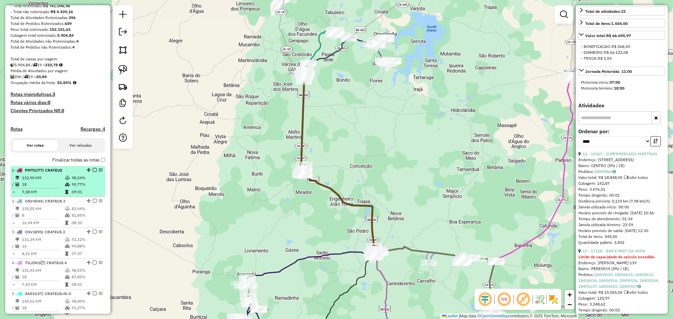
click at [65, 180] on icon at bounding box center [67, 178] width 5 height 4
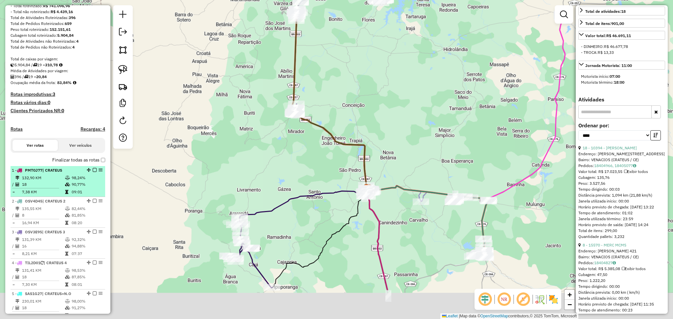
scroll to position [125, 0]
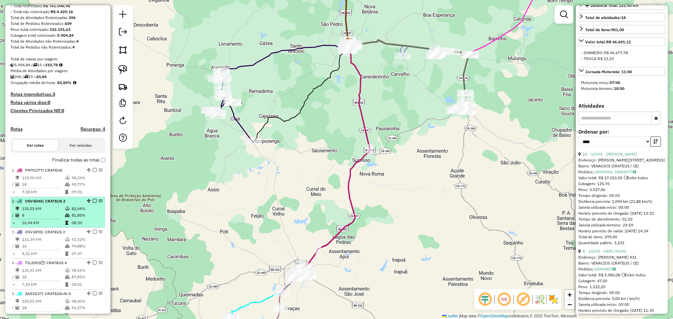
click at [53, 219] on td "8" at bounding box center [43, 215] width 43 height 7
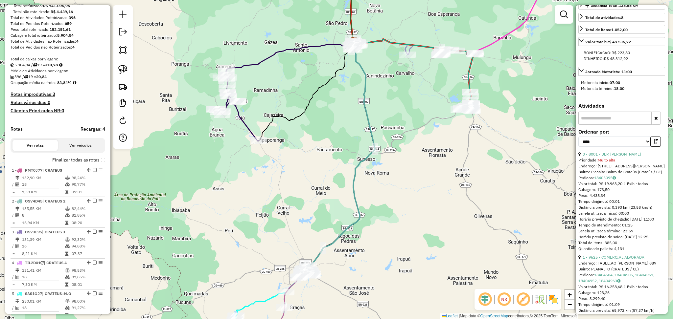
click at [491, 299] on em at bounding box center [485, 300] width 16 height 16
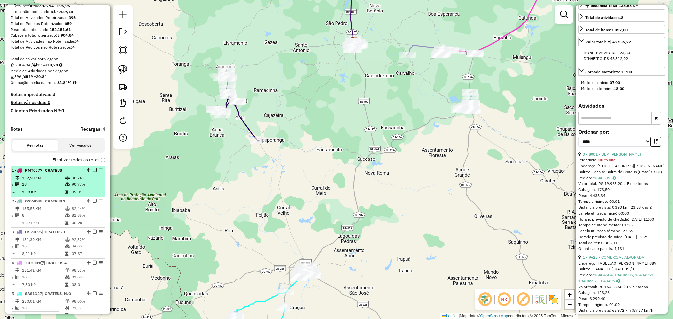
drag, startPoint x: 72, startPoint y: 197, endPoint x: 64, endPoint y: 200, distance: 8.3
click at [71, 195] on td "09:01" at bounding box center [86, 192] width 31 height 7
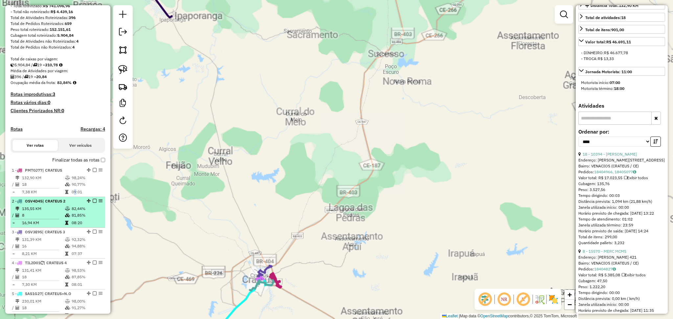
click at [50, 212] on td "135,55 KM" at bounding box center [43, 209] width 43 height 7
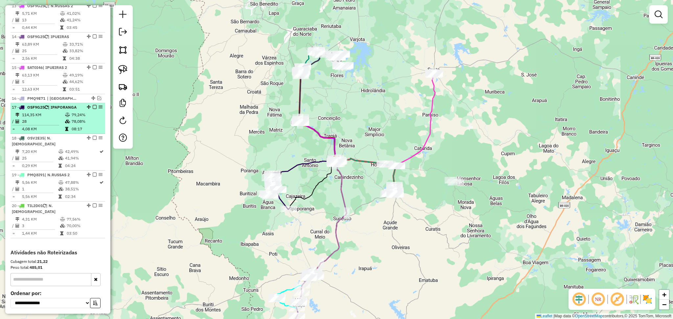
scroll to position [682, 0]
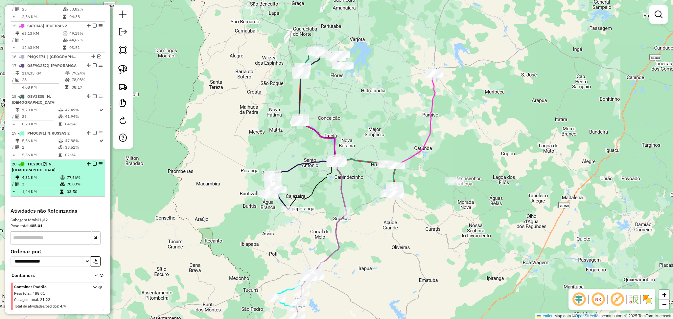
click at [50, 181] on td "3" at bounding box center [41, 184] width 38 height 7
select select "**********"
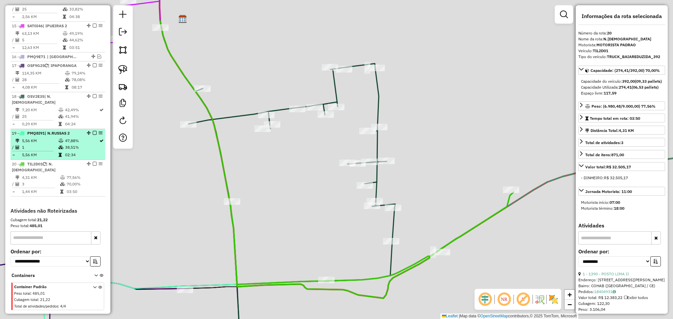
click at [51, 144] on td "1" at bounding box center [40, 147] width 36 height 7
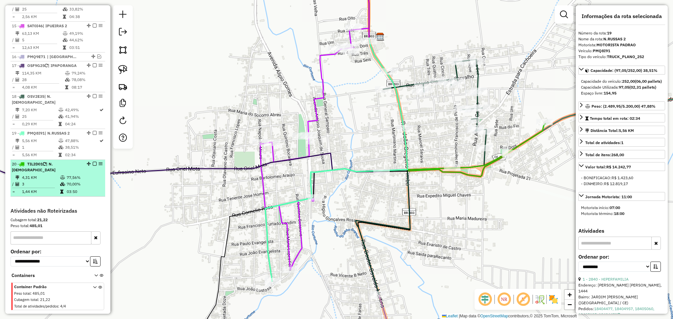
click at [55, 162] on span "| N.[DEMOGRAPHIC_DATA]" at bounding box center [34, 167] width 44 height 11
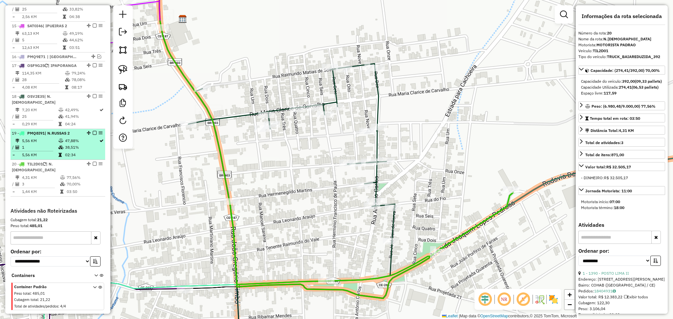
click at [56, 138] on td "5,56 KM" at bounding box center [40, 141] width 36 height 7
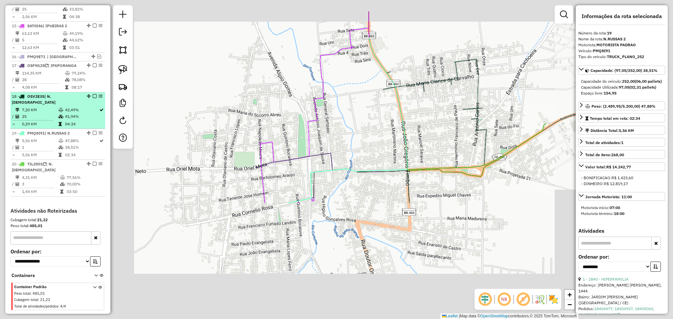
click at [49, 107] on td "7,20 KM" at bounding box center [40, 110] width 36 height 7
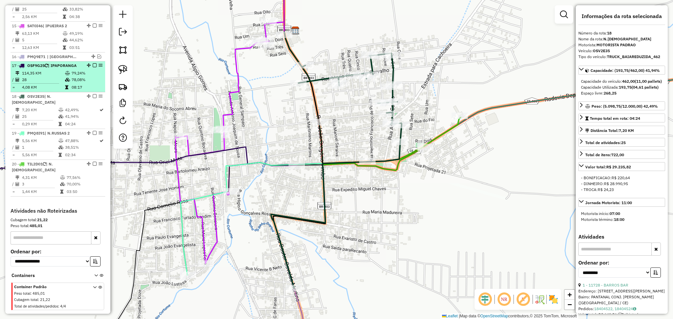
click at [54, 85] on td "4,08 KM" at bounding box center [43, 87] width 43 height 7
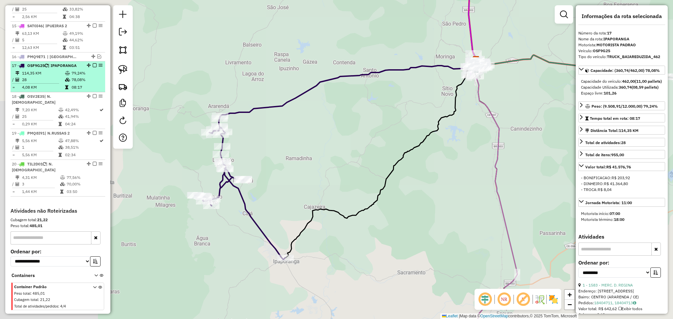
click at [55, 78] on td "28" at bounding box center [43, 80] width 43 height 7
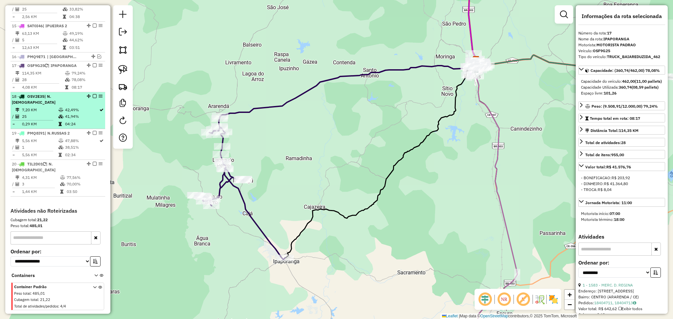
click at [50, 107] on td "7,20 KM" at bounding box center [40, 110] width 36 height 7
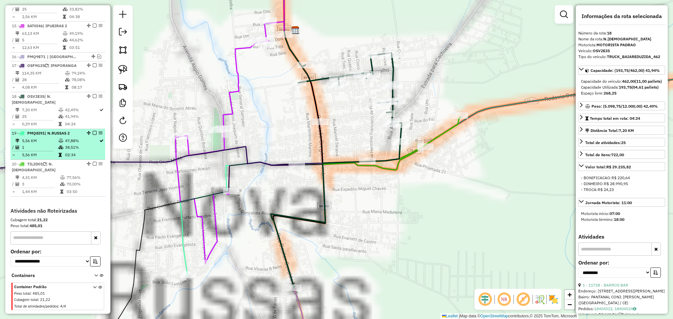
click at [53, 152] on td "5,56 KM" at bounding box center [40, 155] width 36 height 7
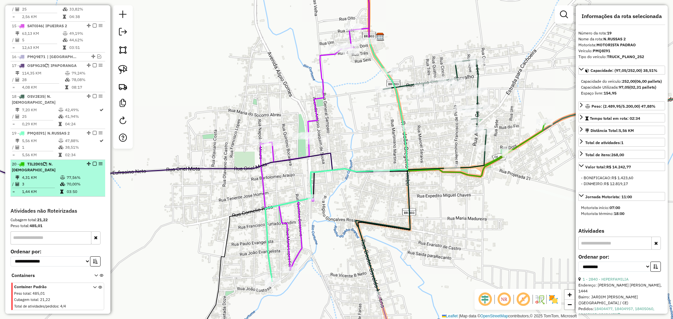
click at [51, 174] on td "4,31 KM" at bounding box center [41, 177] width 38 height 7
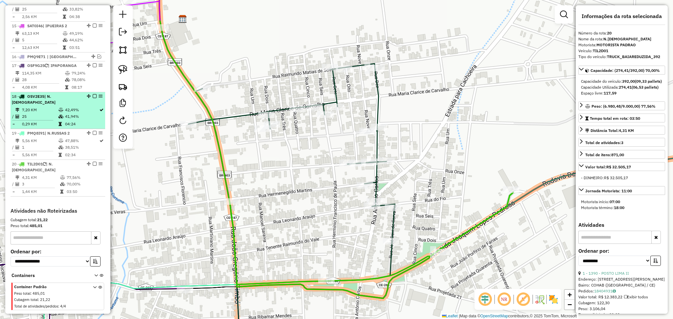
click at [46, 113] on td "25" at bounding box center [40, 116] width 36 height 7
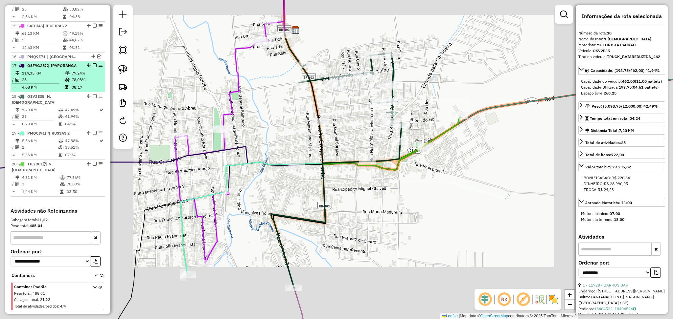
click at [50, 81] on td "28" at bounding box center [43, 80] width 43 height 7
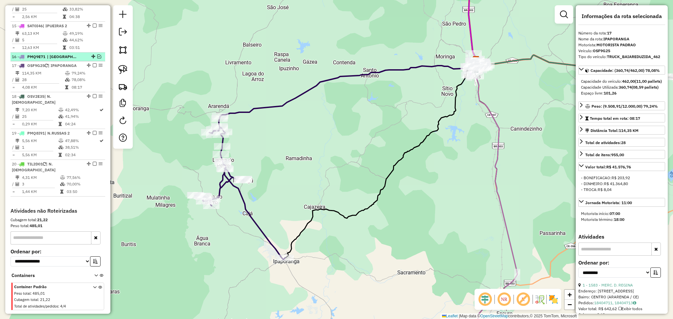
click at [97, 57] on em at bounding box center [99, 57] width 4 height 4
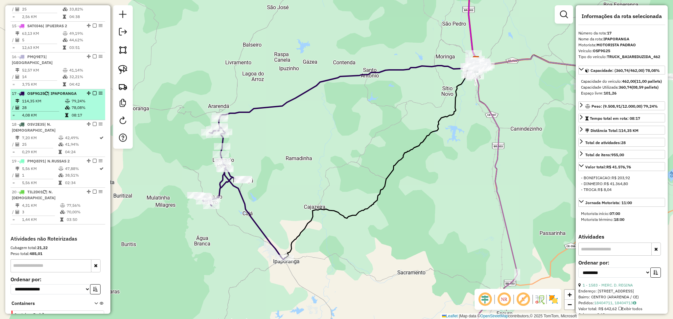
click at [55, 98] on td "114,35 KM" at bounding box center [43, 101] width 43 height 7
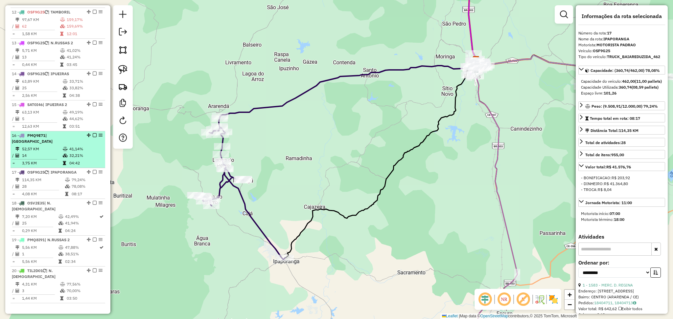
scroll to position [595, 0]
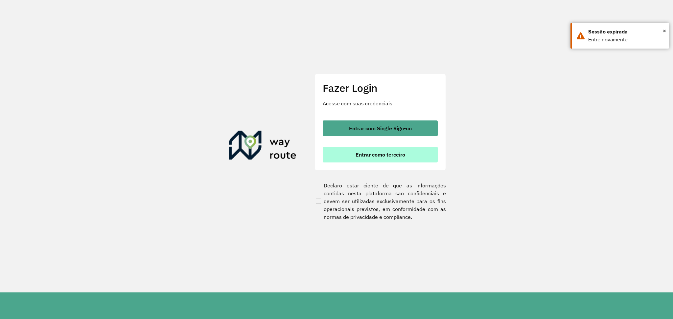
click at [386, 149] on button "Entrar como terceiro" at bounding box center [380, 155] width 115 height 16
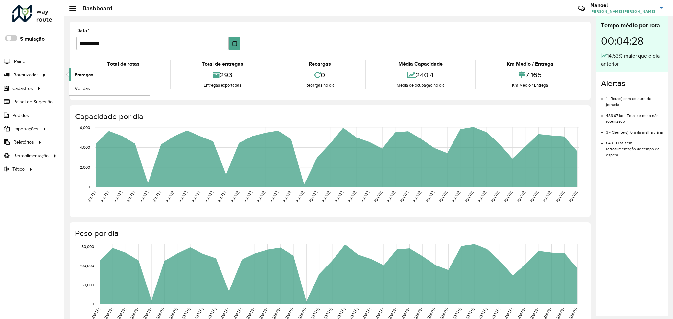
click at [80, 76] on span "Entregas" at bounding box center [84, 75] width 19 height 7
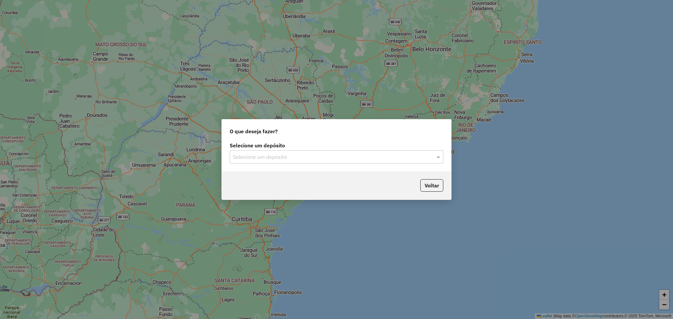
click at [290, 153] on input "text" at bounding box center [330, 157] width 194 height 8
click at [272, 169] on ng-dropdown-panel "DISFROTA" at bounding box center [337, 176] width 214 height 19
click at [271, 178] on div "DISFROTA" at bounding box center [336, 176] width 213 height 11
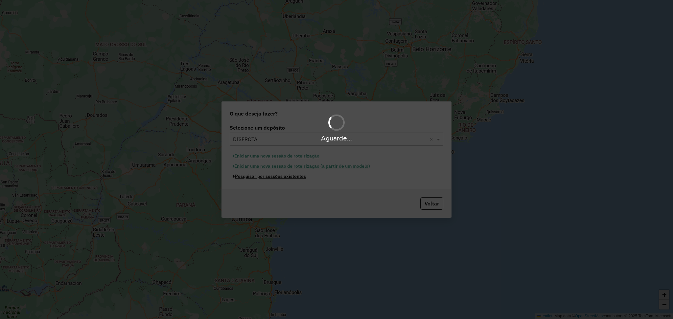
click at [271, 178] on button "Pesquisar por sessões existentes" at bounding box center [269, 177] width 79 height 10
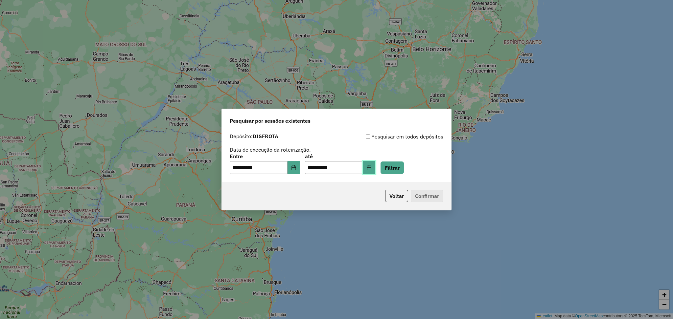
click at [375, 172] on button "Choose Date" at bounding box center [369, 167] width 12 height 13
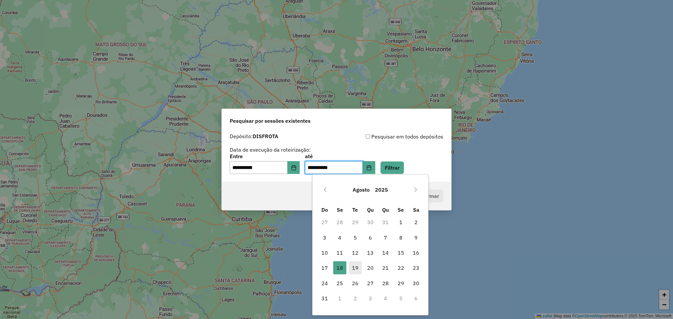
click at [355, 266] on span "19" at bounding box center [355, 268] width 13 height 13
type input "**********"
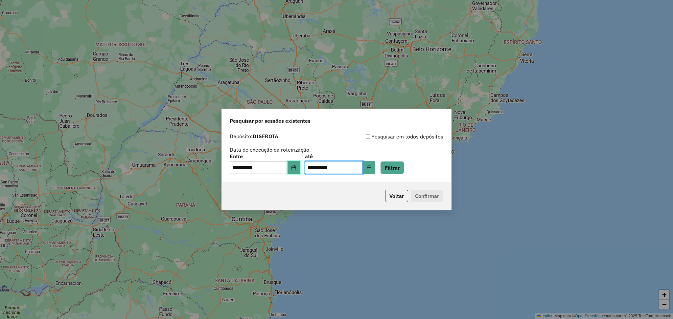
click at [296, 167] on icon "Choose Date" at bounding box center [293, 167] width 5 height 5
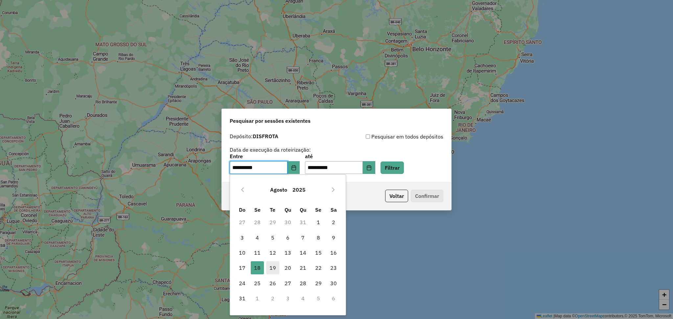
click at [275, 265] on span "19" at bounding box center [272, 268] width 13 height 13
type input "**********"
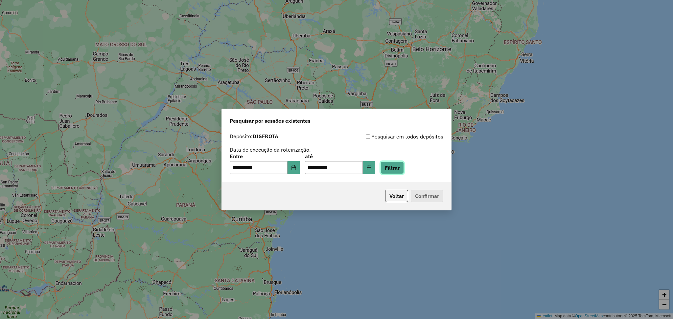
click at [404, 163] on button "Filtrar" at bounding box center [391, 168] width 23 height 12
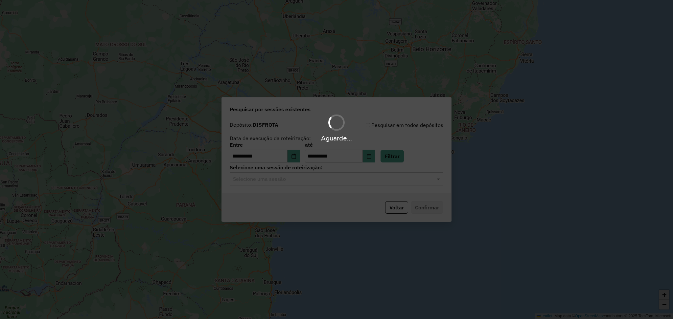
click at [276, 181] on input "text" at bounding box center [330, 179] width 194 height 8
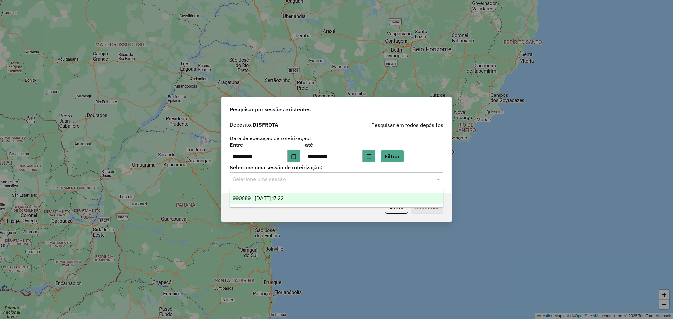
click at [279, 198] on span "990889 - [DATE] 17:22" at bounding box center [258, 198] width 51 height 6
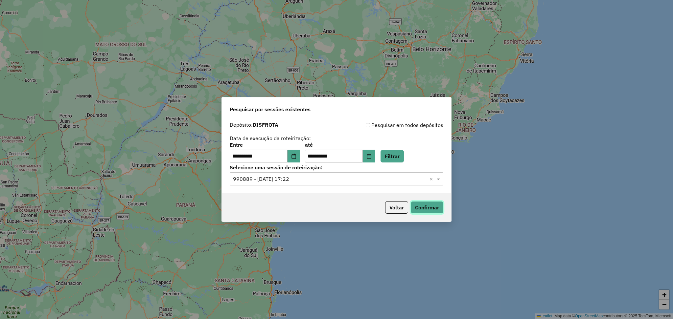
click at [431, 211] on button "Confirmar" at bounding box center [427, 207] width 33 height 12
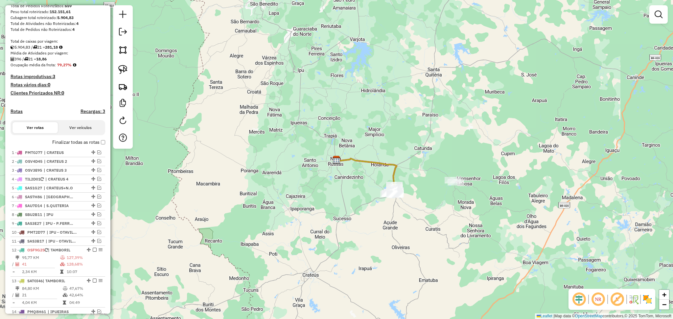
scroll to position [175, 0]
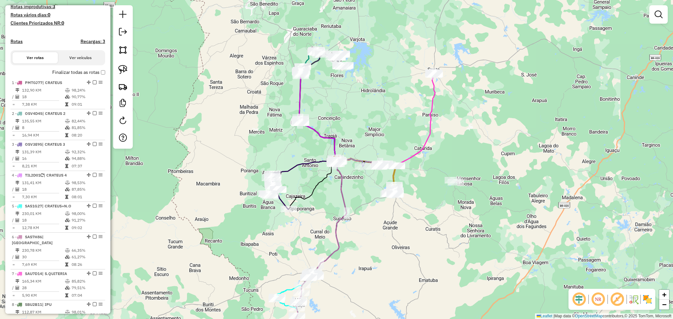
click at [577, 297] on em at bounding box center [579, 300] width 16 height 16
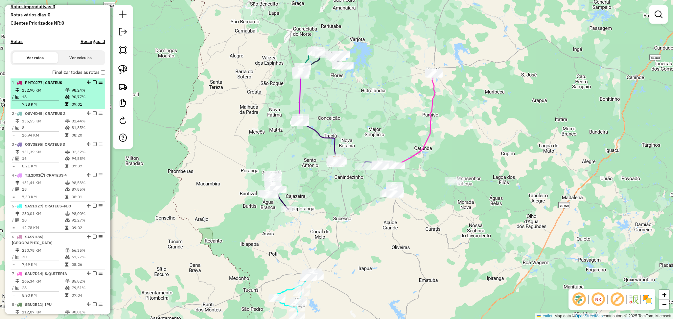
click at [56, 92] on li "1 - PMT0J77 | CRATEUS 132,90 KM 98,24% / 18 90,77% = 7,38 KM 09:01" at bounding box center [58, 94] width 95 height 31
select select "**********"
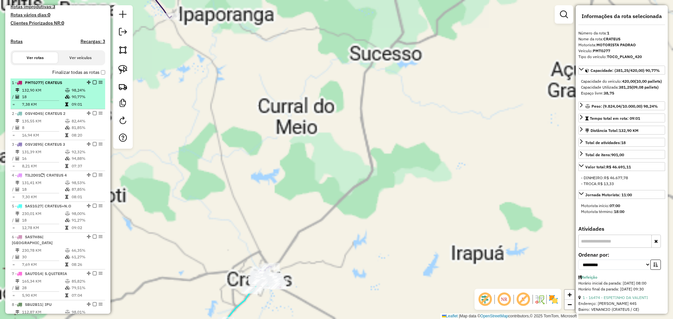
click at [53, 94] on td "132,90 KM" at bounding box center [43, 90] width 43 height 7
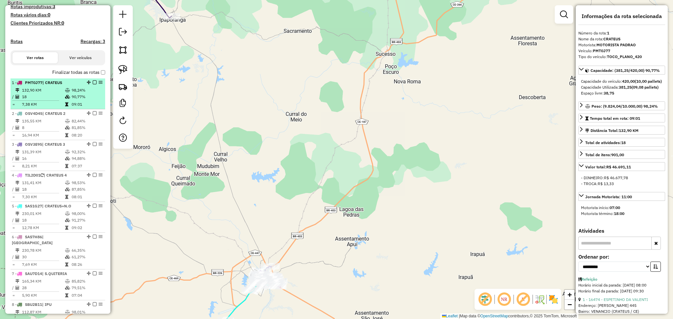
click at [53, 94] on td "132,90 KM" at bounding box center [43, 90] width 43 height 7
click at [45, 94] on td "132,90 KM" at bounding box center [43, 90] width 43 height 7
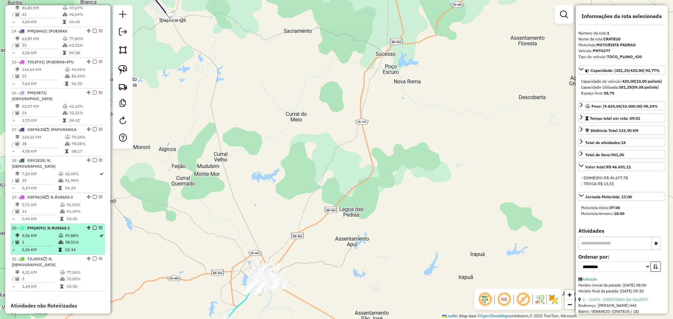
scroll to position [657, 0]
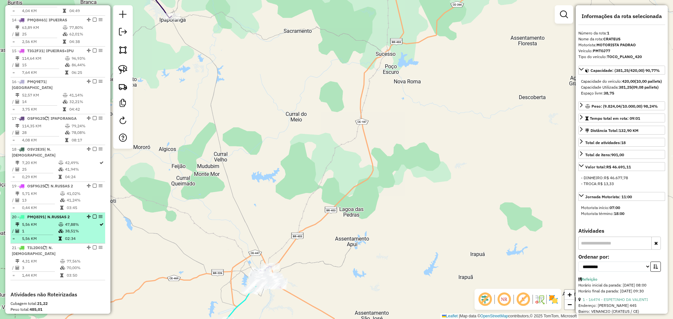
click at [48, 221] on td "5,56 KM" at bounding box center [40, 224] width 36 height 7
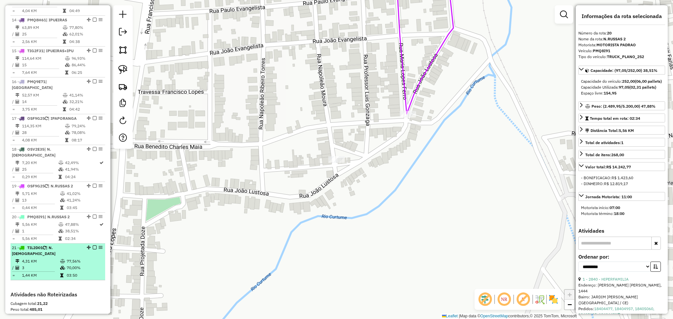
click at [40, 258] on td "4,31 KM" at bounding box center [41, 261] width 38 height 7
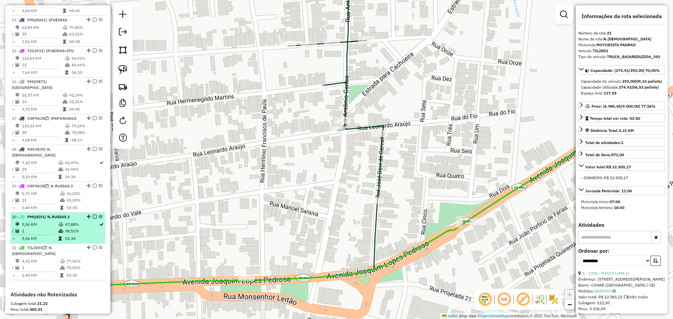
click at [46, 228] on td "1" at bounding box center [40, 231] width 36 height 7
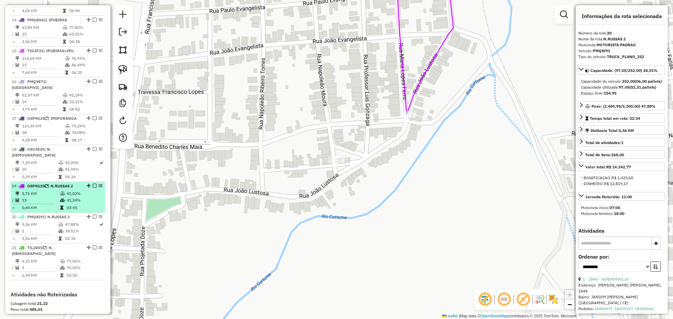
click at [52, 197] on td "13" at bounding box center [41, 200] width 38 height 7
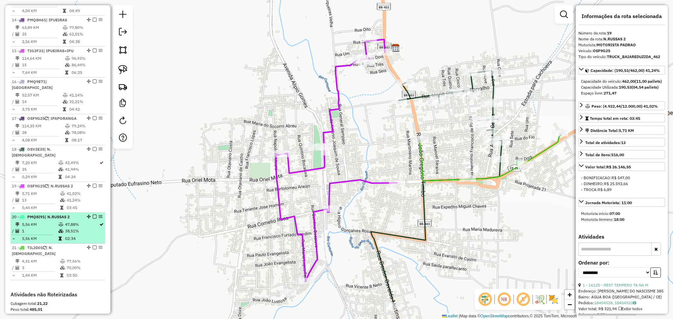
click at [46, 221] on td "5,56 KM" at bounding box center [40, 224] width 36 height 7
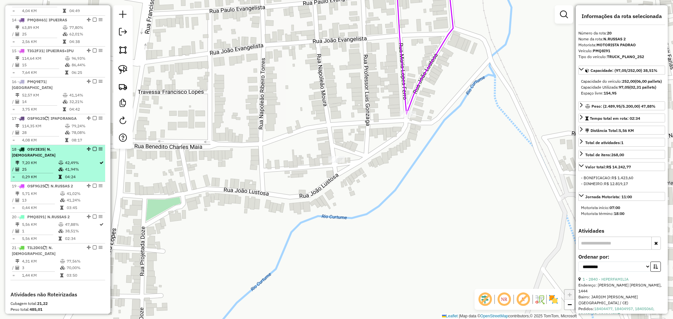
click at [56, 166] on td "25" at bounding box center [40, 169] width 36 height 7
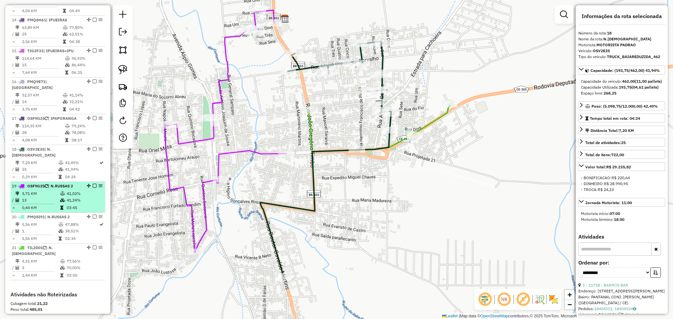
click at [61, 198] on icon at bounding box center [62, 200] width 5 height 4
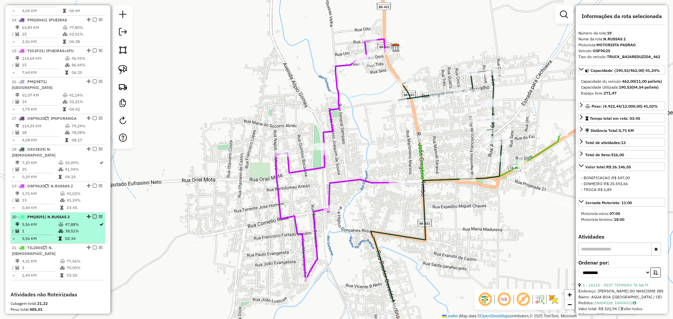
click at [49, 221] on td "5,56 KM" at bounding box center [40, 224] width 36 height 7
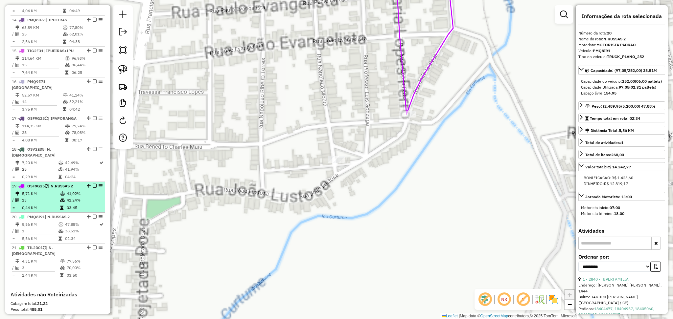
click at [44, 197] on td "13" at bounding box center [41, 200] width 38 height 7
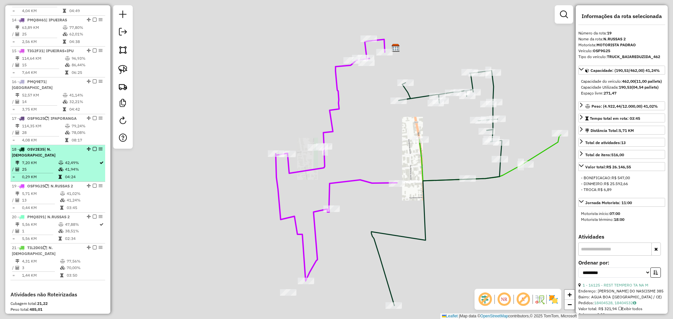
click at [45, 166] on td "25" at bounding box center [40, 169] width 36 height 7
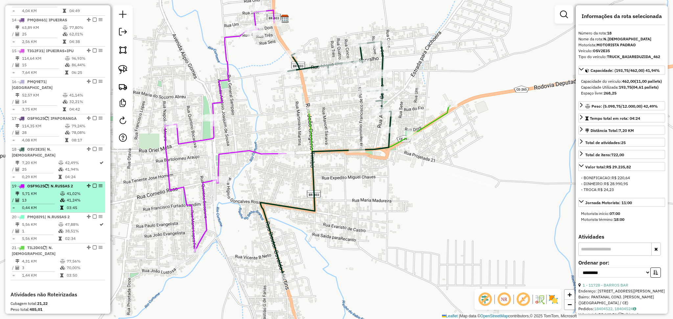
click at [50, 197] on td "13" at bounding box center [41, 200] width 38 height 7
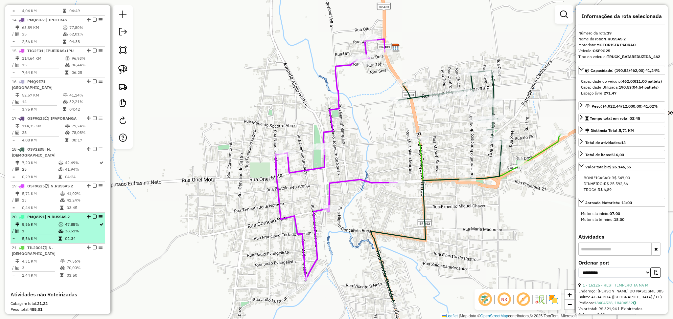
click at [46, 221] on td "5,56 KM" at bounding box center [40, 224] width 36 height 7
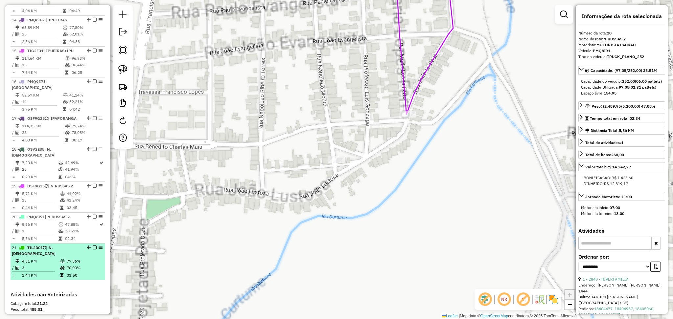
click at [48, 258] on td "4,31 KM" at bounding box center [41, 261] width 38 height 7
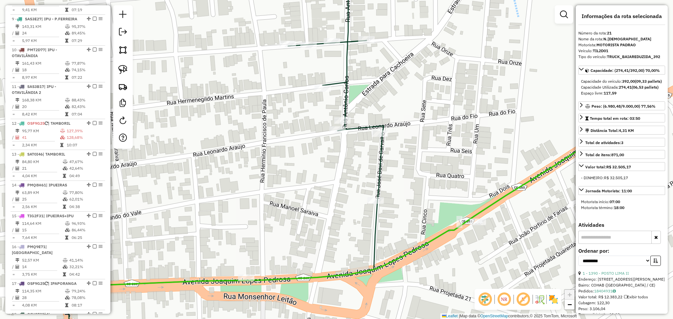
scroll to position [482, 0]
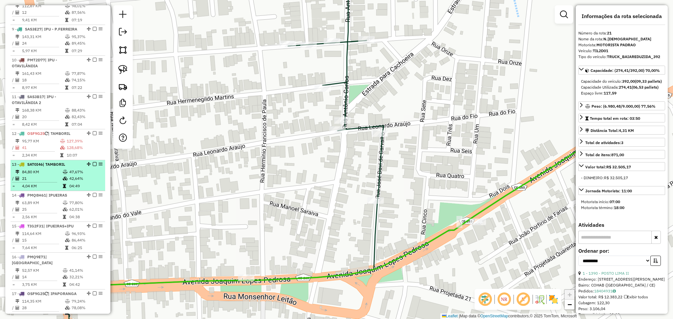
click at [55, 180] on td "21" at bounding box center [42, 178] width 41 height 7
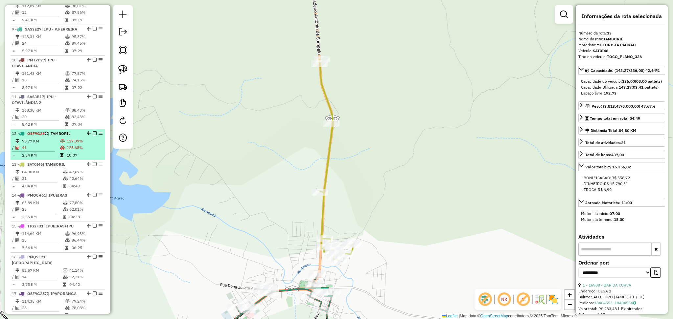
click at [53, 149] on td "41" at bounding box center [41, 148] width 38 height 7
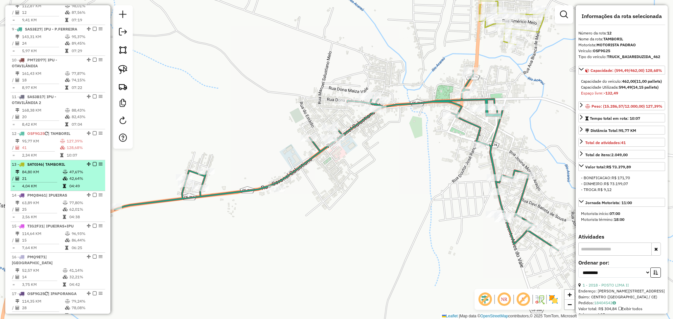
click at [47, 170] on td "84,80 KM" at bounding box center [42, 172] width 41 height 7
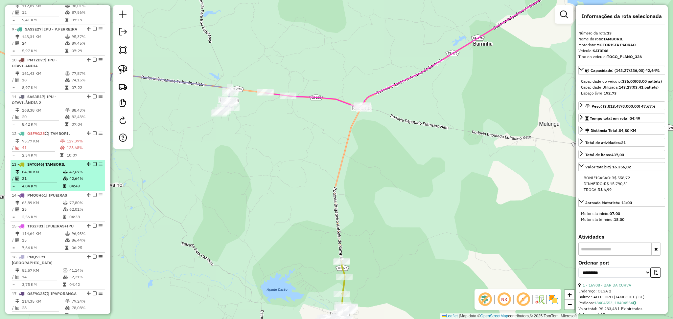
click at [44, 174] on td "84,80 KM" at bounding box center [42, 172] width 41 height 7
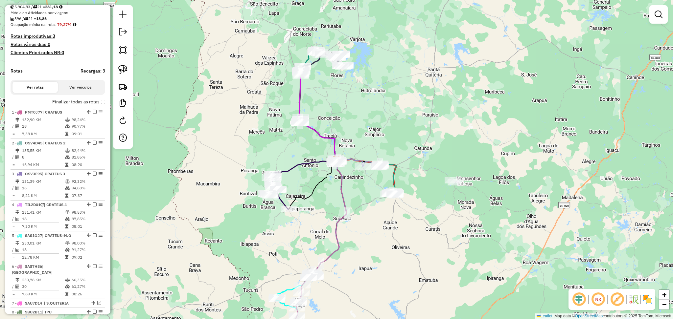
scroll to position [219, 0]
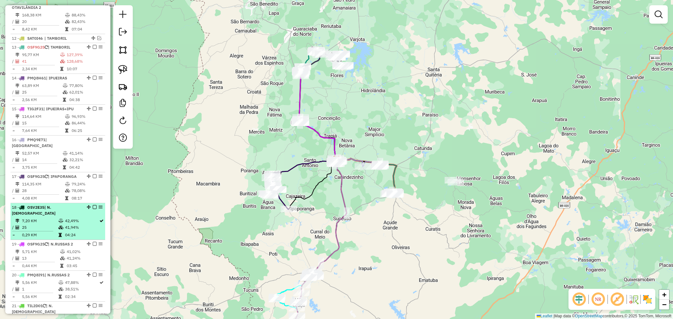
scroll to position [560, 0]
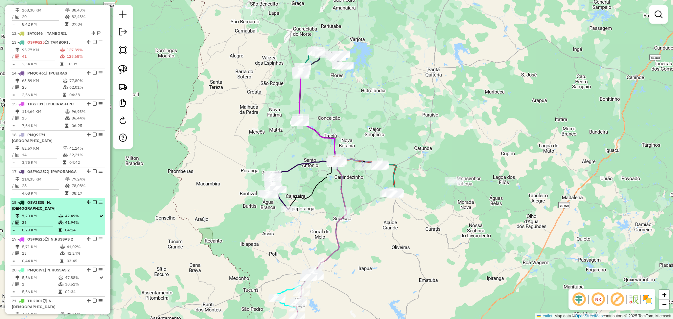
click at [51, 200] on li "18 - OSV2E35 | N.[DEMOGRAPHIC_DATA] 7,20 KM 42,49% / 25 41,94% = 0,29 KM 04:24" at bounding box center [58, 216] width 95 height 37
select select "**********"
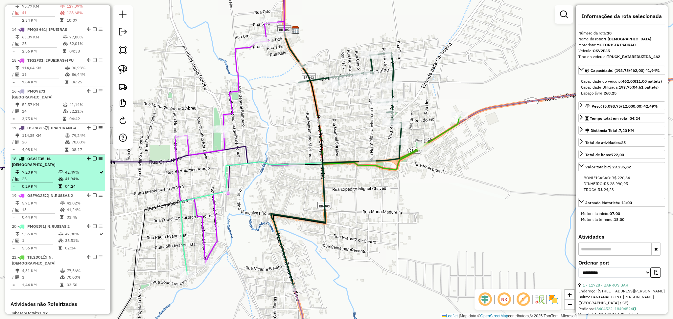
scroll to position [648, 0]
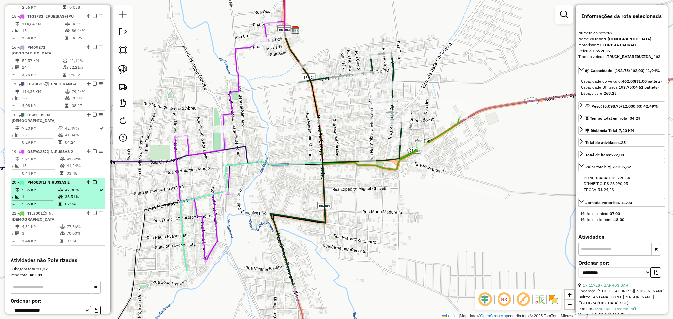
click at [56, 194] on td "1" at bounding box center [40, 197] width 36 height 7
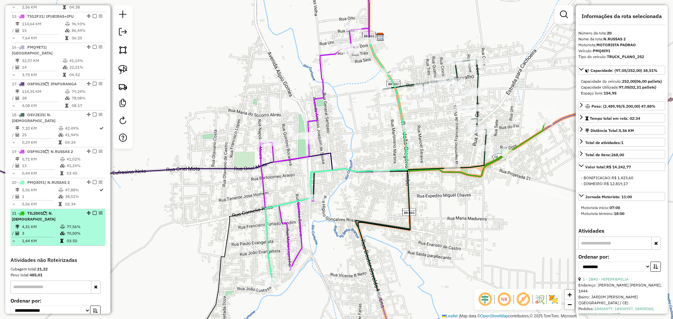
click at [58, 211] on div "21 - TIL2D01 | N.[DEMOGRAPHIC_DATA]" at bounding box center [47, 217] width 70 height 12
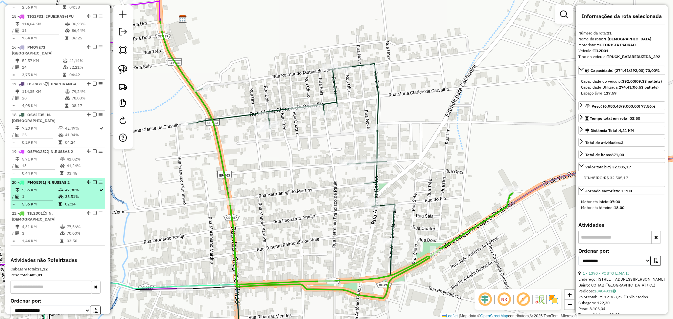
scroll to position [604, 0]
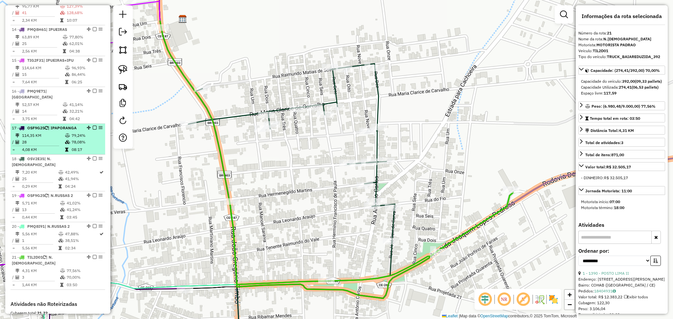
click at [71, 132] on td "79,24%" at bounding box center [86, 135] width 31 height 7
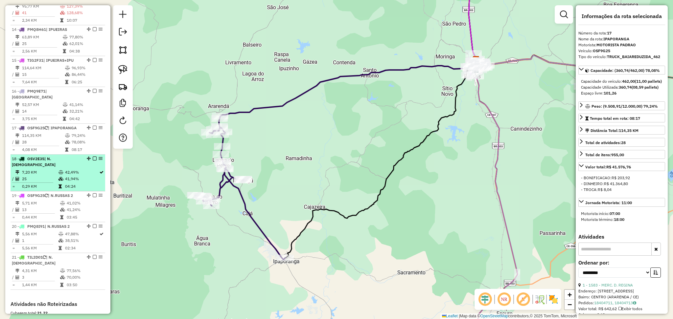
click at [40, 182] on td at bounding box center [35, 182] width 46 height 1
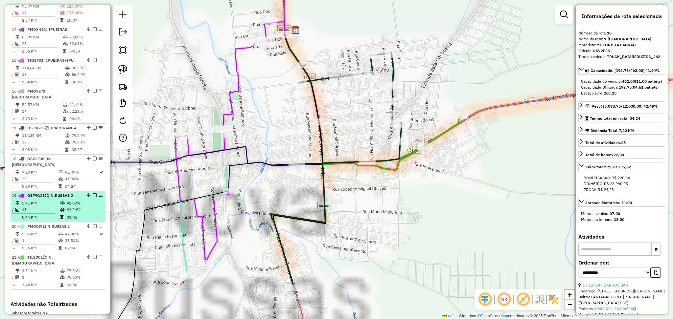
click at [50, 214] on hr at bounding box center [33, 214] width 43 height 0
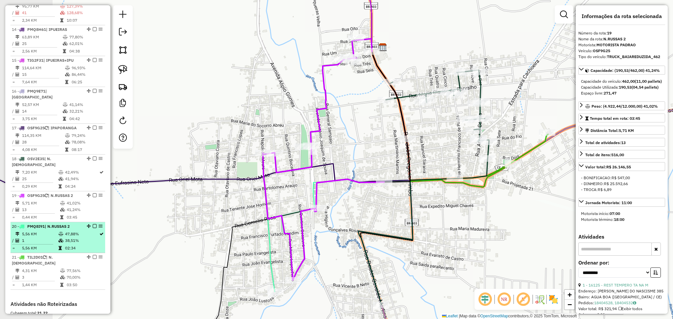
click at [49, 231] on td "5,56 KM" at bounding box center [40, 234] width 36 height 7
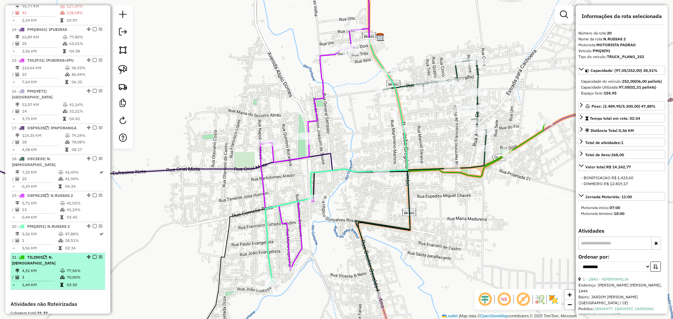
click at [54, 268] on td "4,31 KM" at bounding box center [41, 271] width 38 height 7
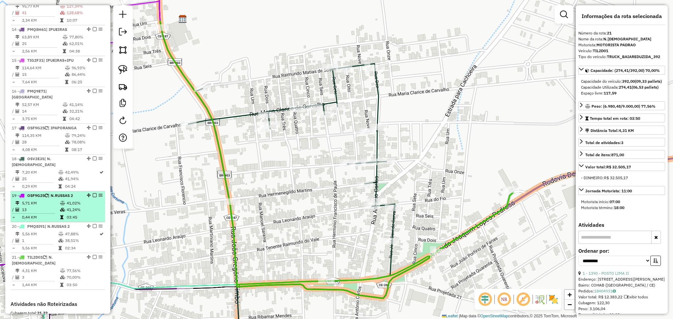
click at [62, 207] on td at bounding box center [63, 210] width 7 height 7
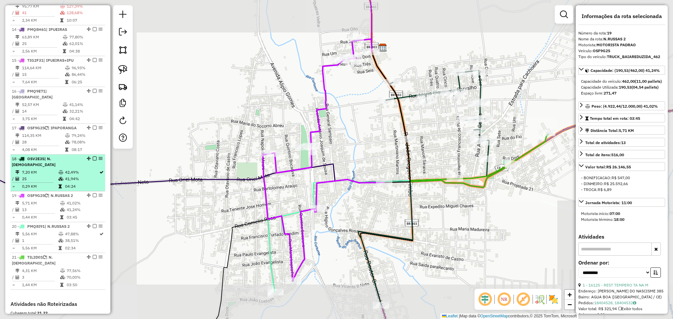
click at [49, 183] on td "0,29 KM" at bounding box center [40, 186] width 36 height 7
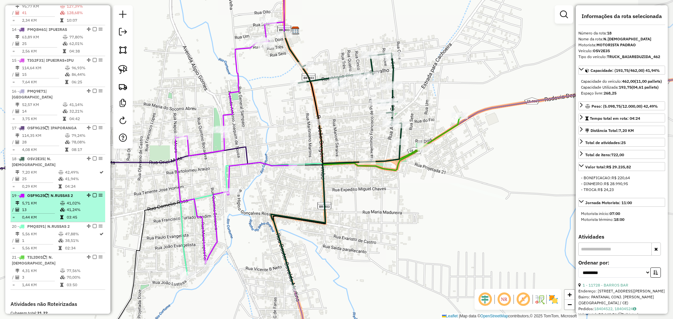
click at [47, 207] on td "13" at bounding box center [41, 210] width 38 height 7
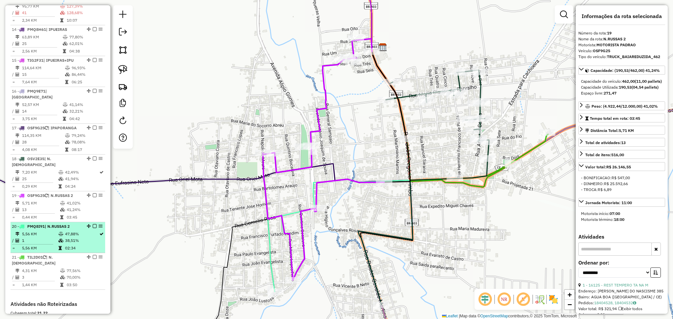
click at [43, 238] on td "1" at bounding box center [40, 241] width 36 height 7
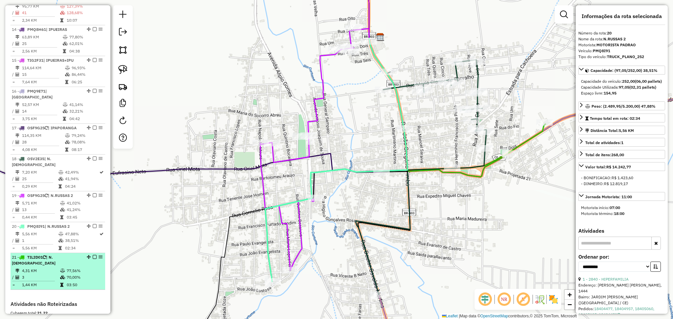
click at [49, 274] on td "3" at bounding box center [41, 277] width 38 height 7
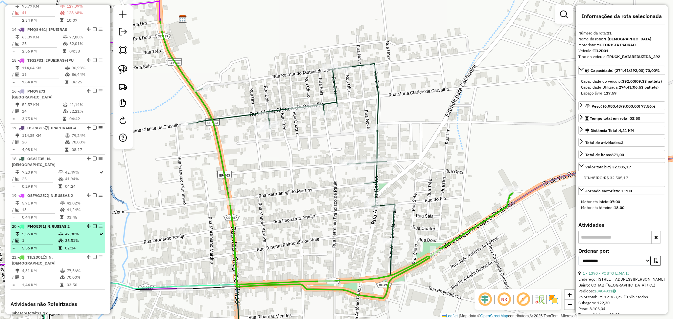
click at [60, 232] on icon at bounding box center [60, 234] width 5 height 4
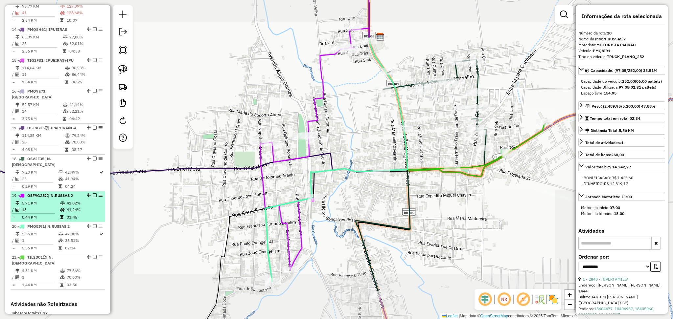
click at [53, 192] on li "19 - OSF9G25 | N.[DEMOGRAPHIC_DATA] 2 5,71 KM 41,02% / 13 41,24% = 0,44 KM 03:45" at bounding box center [58, 207] width 95 height 31
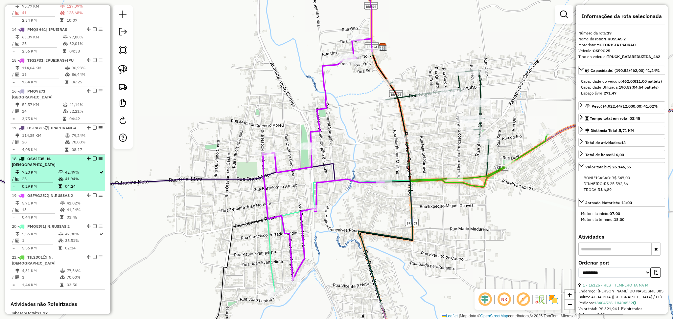
click at [53, 176] on td "25" at bounding box center [40, 179] width 36 height 7
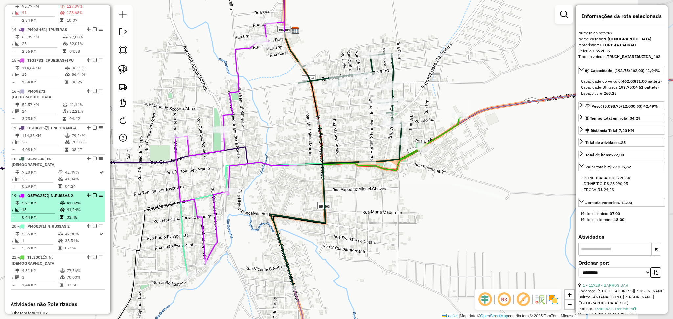
click at [60, 208] on icon at bounding box center [62, 210] width 5 height 4
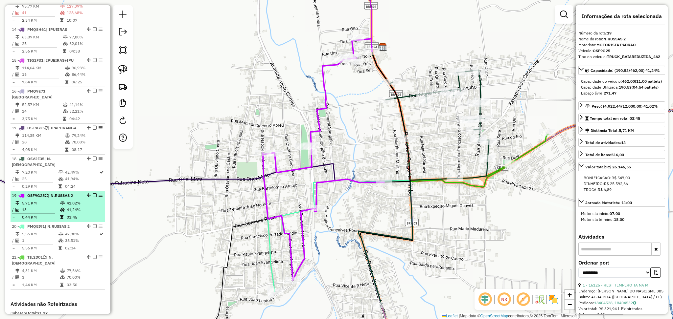
click at [55, 200] on td "5,71 KM" at bounding box center [41, 203] width 38 height 7
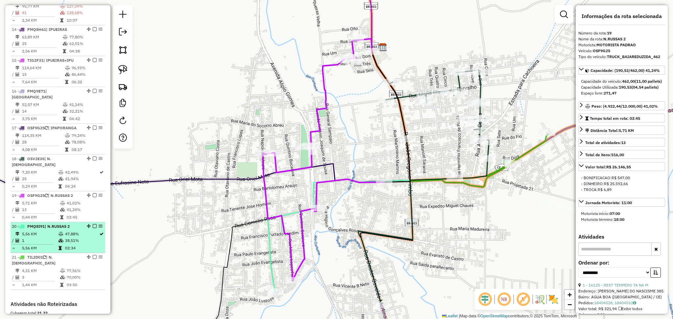
click at [42, 231] on td "5,56 KM" at bounding box center [40, 234] width 36 height 7
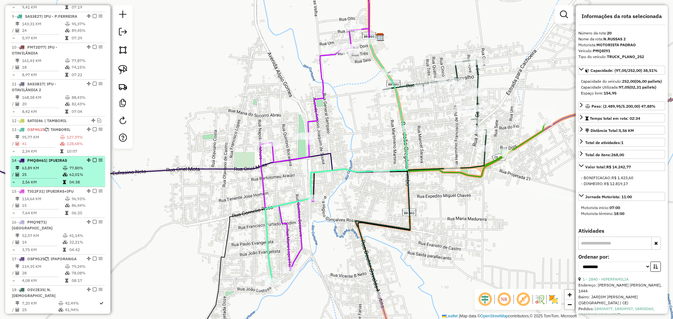
scroll to position [472, 0]
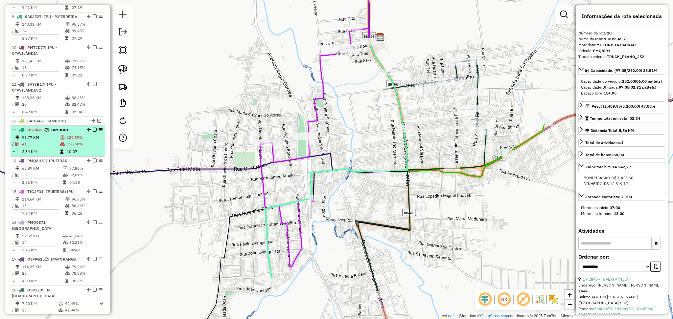
click at [46, 143] on td "41" at bounding box center [41, 144] width 38 height 7
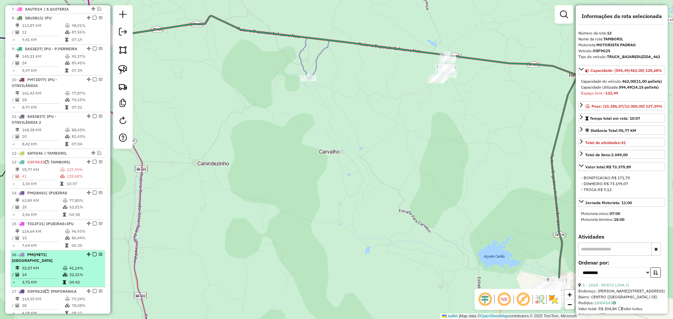
scroll to position [516, 0]
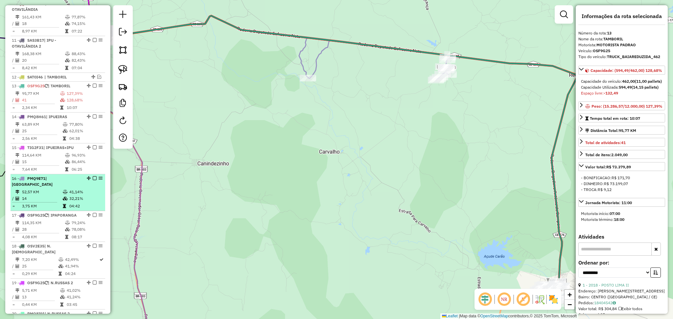
click at [60, 195] on td "14" at bounding box center [42, 198] width 41 height 7
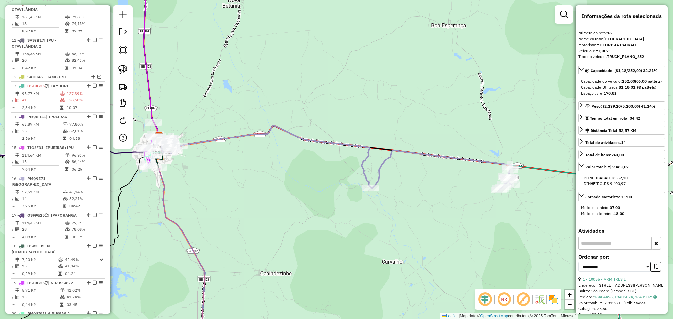
drag, startPoint x: 437, startPoint y: 107, endPoint x: 332, endPoint y: 65, distance: 113.8
click at [335, 65] on div "Janela de atendimento Grade de atendimento Capacidade Transportadoras Veículos …" at bounding box center [336, 159] width 673 height 319
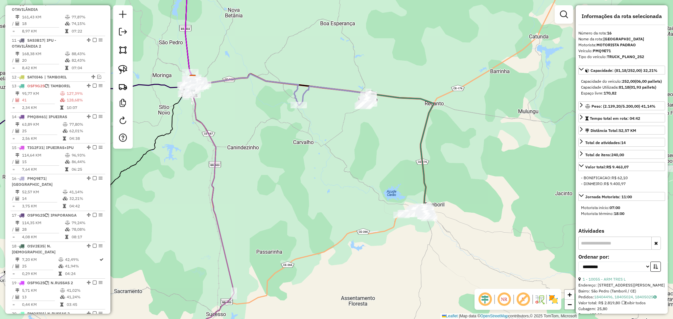
drag, startPoint x: 411, startPoint y: 190, endPoint x: 379, endPoint y: 153, distance: 48.0
click at [379, 153] on div "Rota 13 - Placa OSF9G25 986 - D13 MERC SUPRELAR Janela de atendimento Grade de …" at bounding box center [336, 159] width 673 height 319
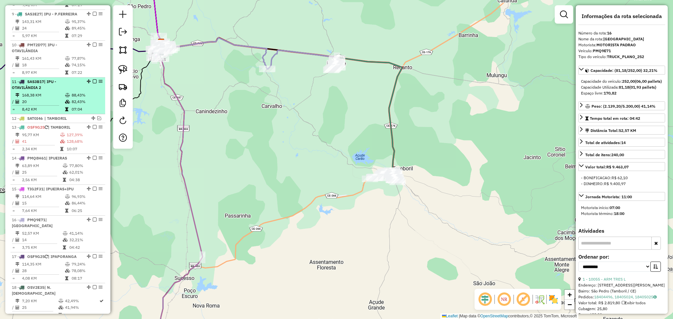
scroll to position [428, 0]
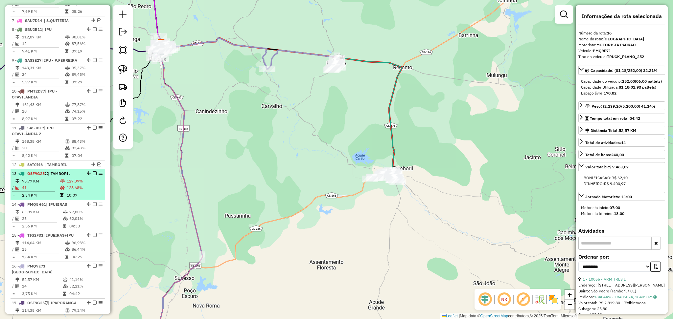
click at [33, 184] on td "95,77 KM" at bounding box center [41, 181] width 38 height 7
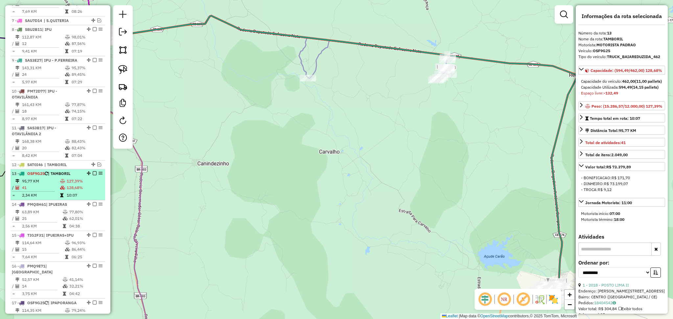
click at [41, 181] on td "95,77 KM" at bounding box center [41, 181] width 38 height 7
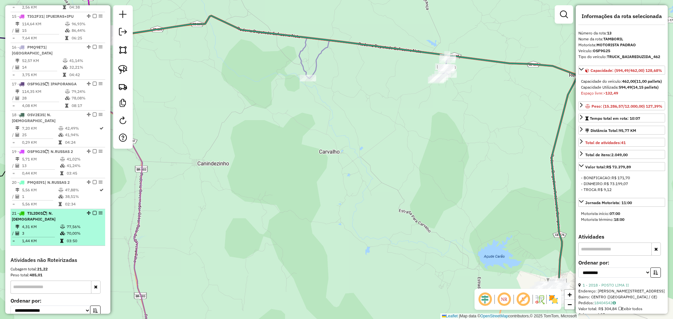
scroll to position [604, 0]
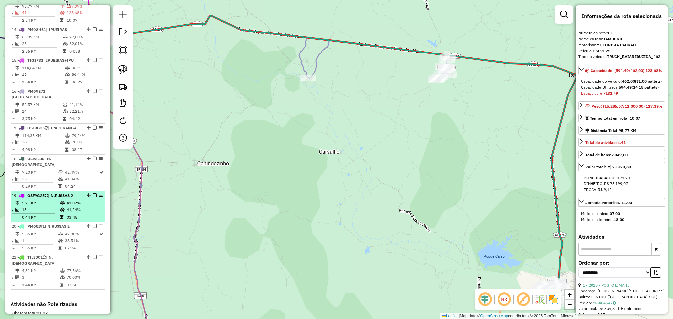
click at [50, 214] on td "0,44 KM" at bounding box center [41, 217] width 38 height 7
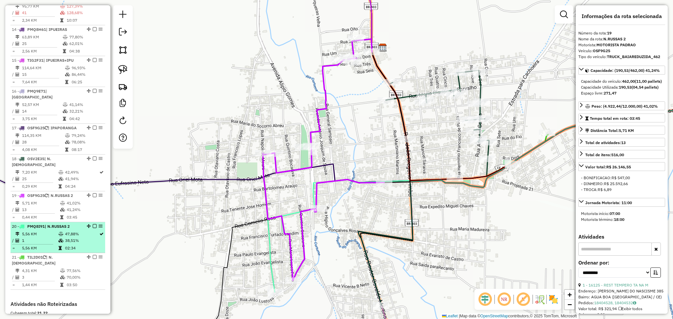
click at [50, 231] on td "5,56 KM" at bounding box center [40, 234] width 36 height 7
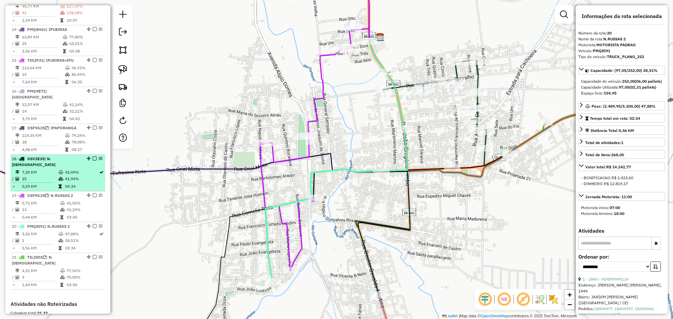
click at [55, 169] on td "7,20 KM" at bounding box center [40, 172] width 36 height 7
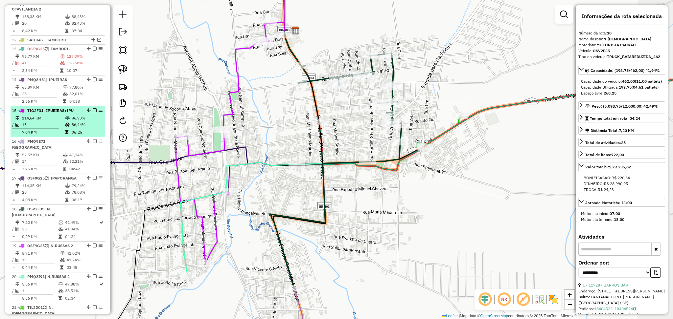
scroll to position [516, 0]
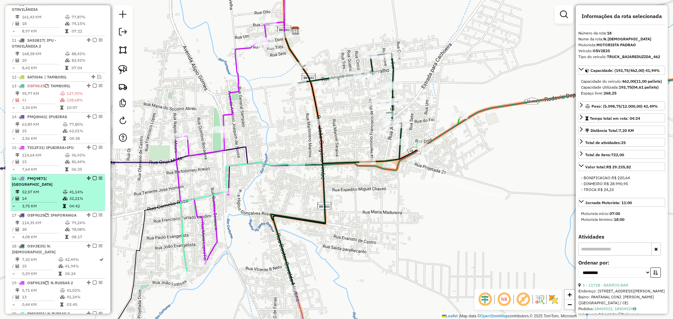
click at [51, 189] on td "52,57 KM" at bounding box center [42, 192] width 41 height 7
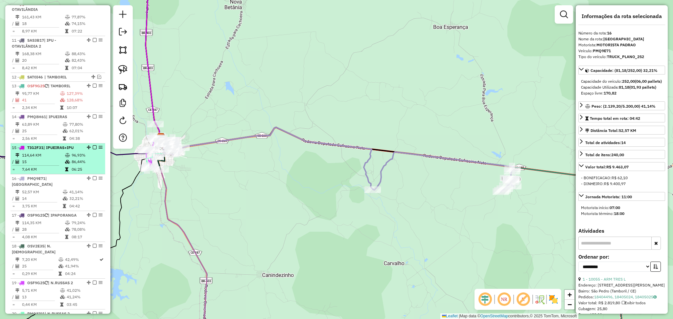
click at [61, 158] on td "114,64 KM" at bounding box center [43, 155] width 43 height 7
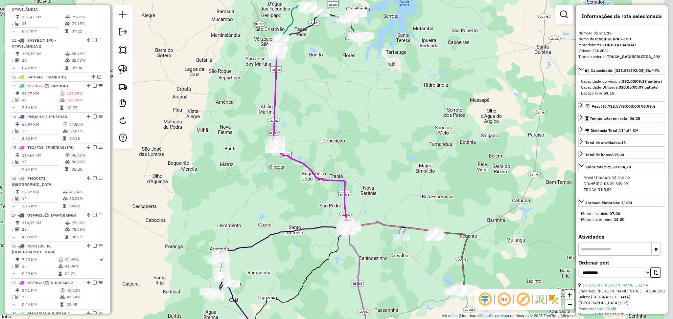
drag, startPoint x: 456, startPoint y: 172, endPoint x: 397, endPoint y: 132, distance: 71.0
click at [398, 132] on div "Janela de atendimento Grade de atendimento Capacidade Transportadoras Veículos …" at bounding box center [336, 159] width 673 height 319
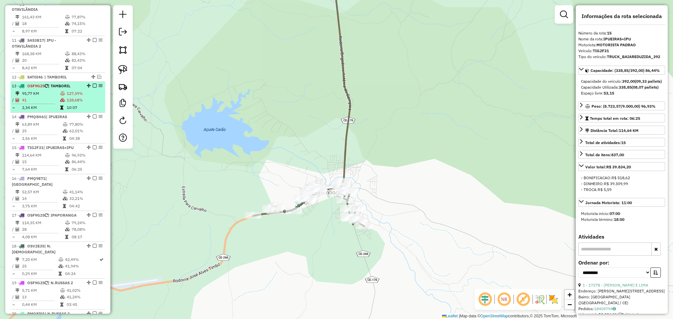
click at [46, 103] on td "41" at bounding box center [41, 100] width 38 height 7
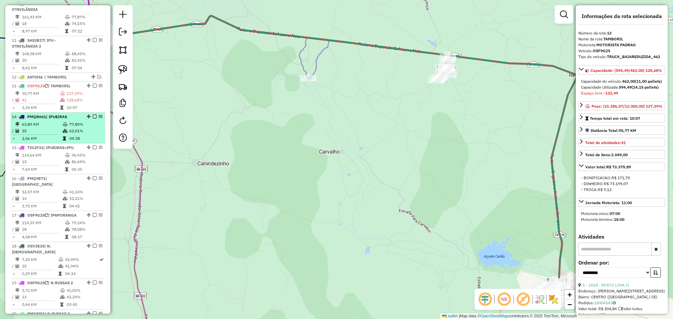
click at [57, 137] on td "2,56 KM" at bounding box center [42, 138] width 41 height 7
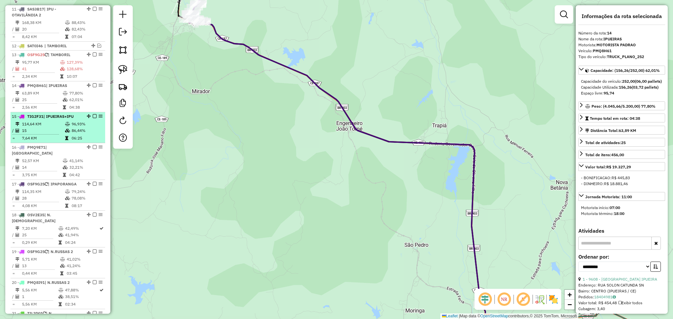
scroll to position [560, 0]
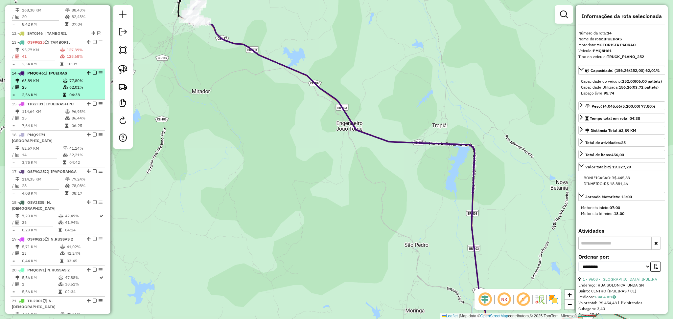
click at [59, 84] on td "25" at bounding box center [42, 87] width 41 height 7
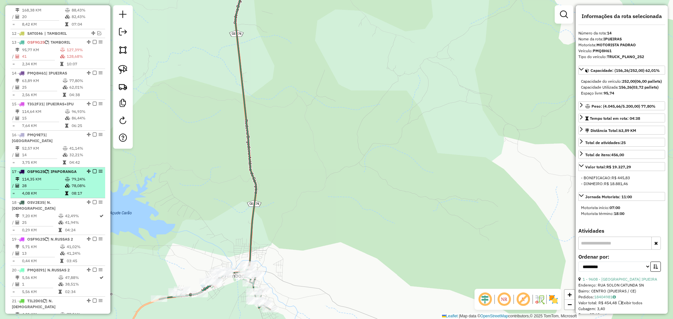
scroll to position [516, 0]
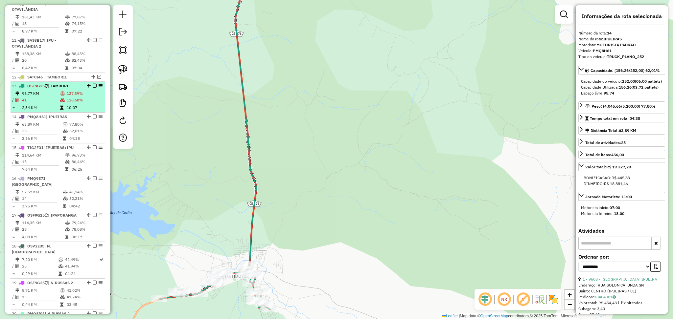
click at [46, 93] on td "95,77 KM" at bounding box center [41, 93] width 38 height 7
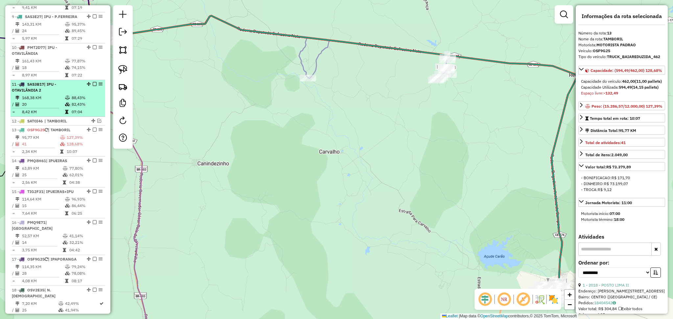
click at [44, 92] on div "11 - SAS3B17 | IPU - OTAVILÂNDIA 2" at bounding box center [47, 87] width 70 height 12
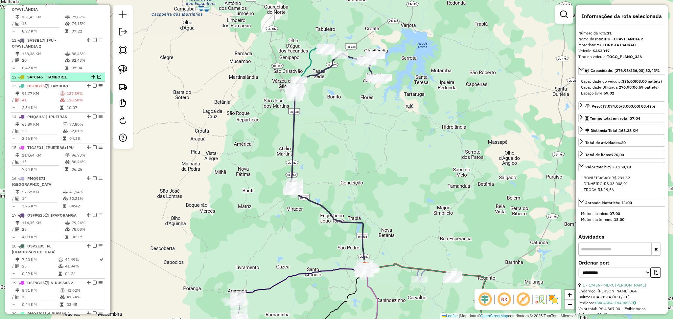
click at [98, 78] on em at bounding box center [99, 77] width 4 height 4
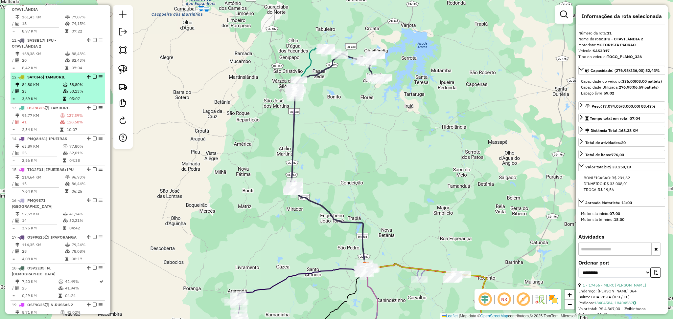
click at [39, 89] on td "23" at bounding box center [42, 91] width 41 height 7
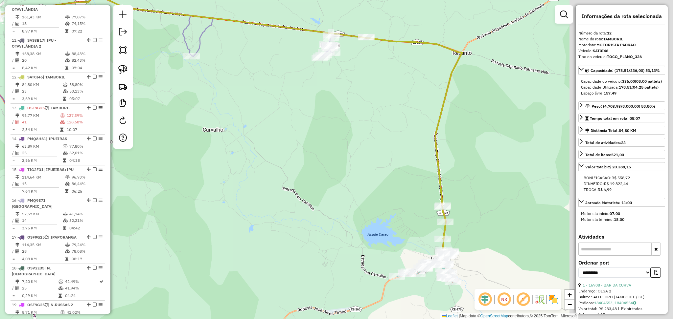
drag, startPoint x: 504, startPoint y: 175, endPoint x: 384, endPoint y: 141, distance: 124.5
click at [384, 141] on div "Janela de atendimento Grade de atendimento Capacidade Transportadoras Veículos …" at bounding box center [336, 159] width 673 height 319
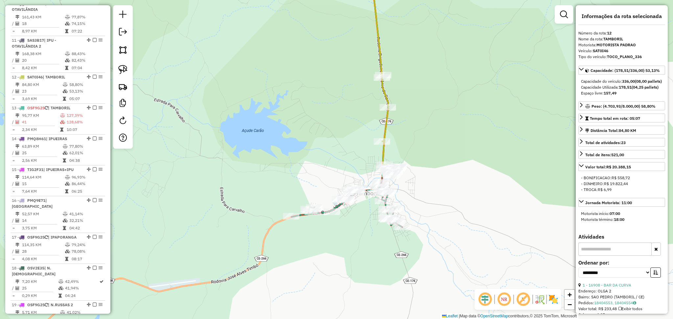
drag, startPoint x: 420, startPoint y: 199, endPoint x: 413, endPoint y: 189, distance: 12.3
click at [413, 189] on div "Janela de atendimento Grade de atendimento Capacidade Transportadoras Veículos …" at bounding box center [336, 159] width 673 height 319
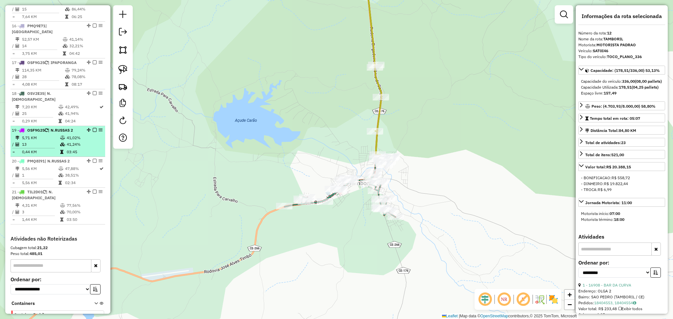
scroll to position [691, 0]
click at [48, 141] on td "13" at bounding box center [41, 144] width 38 height 7
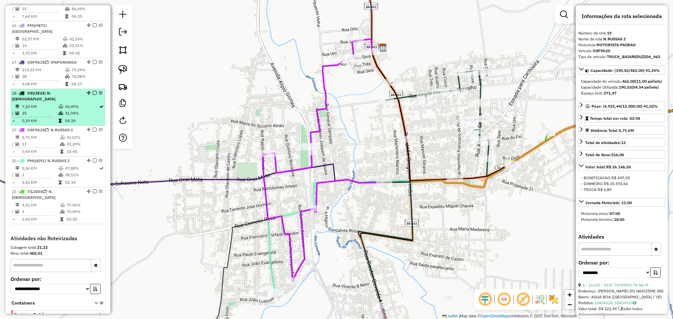
click at [48, 110] on td "25" at bounding box center [40, 113] width 36 height 7
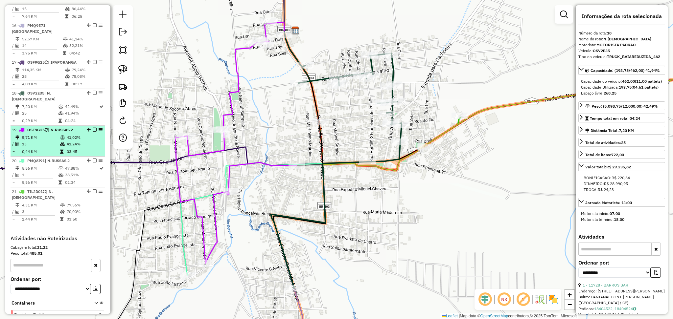
click at [53, 127] on span "| N.RUSSAS 2" at bounding box center [60, 129] width 25 height 5
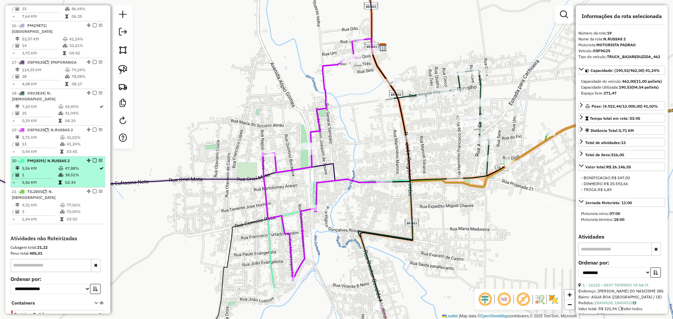
click at [55, 172] on td "1" at bounding box center [40, 175] width 36 height 7
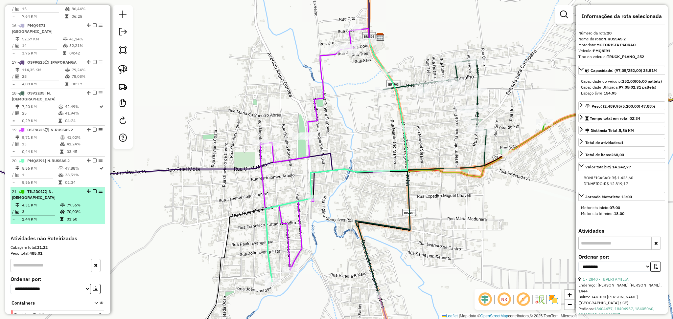
click at [52, 209] on td "3" at bounding box center [41, 212] width 38 height 7
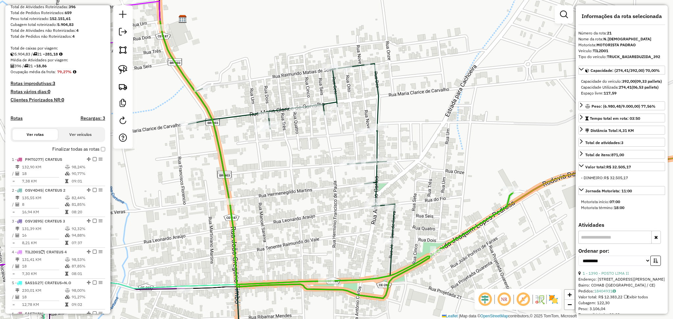
scroll to position [78, 0]
